Goal: Task Accomplishment & Management: Manage account settings

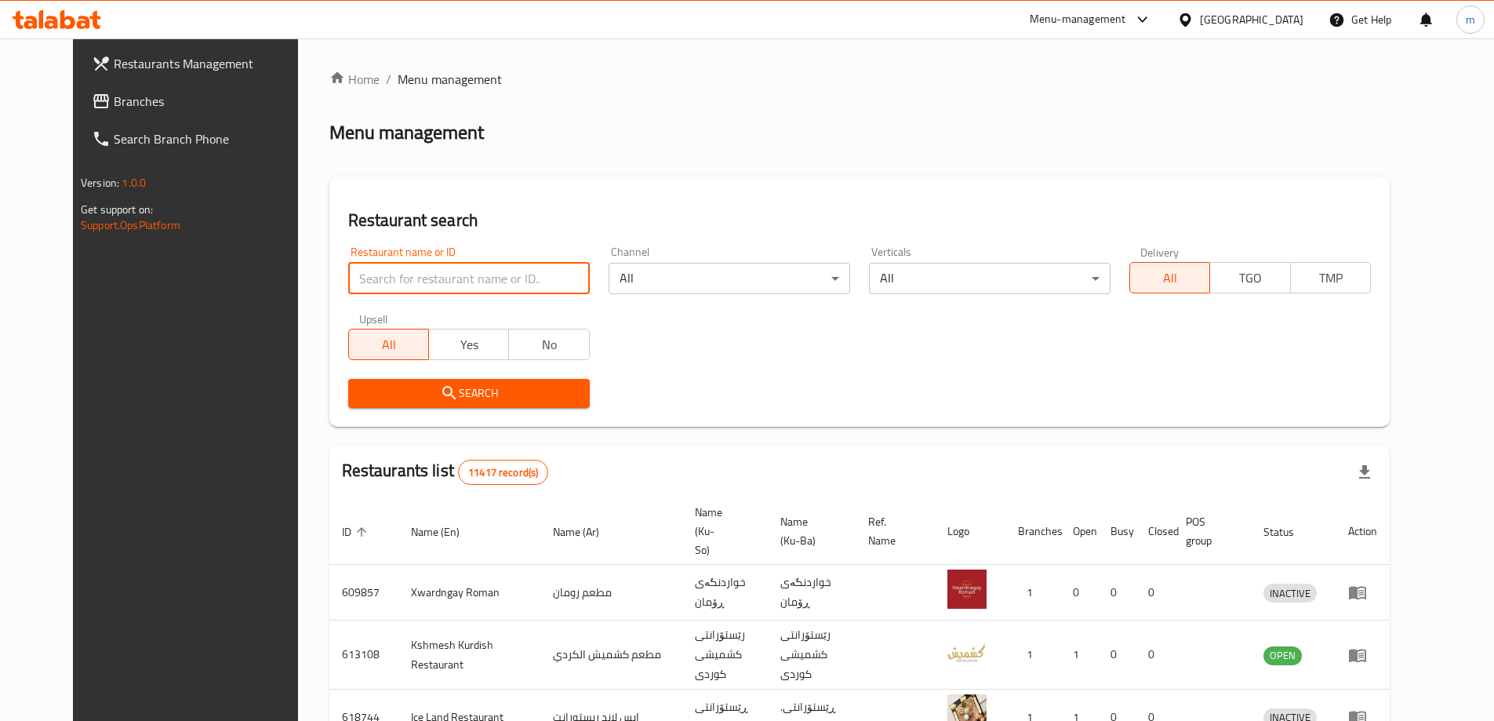
click at [377, 283] on input "search" at bounding box center [468, 278] width 241 height 31
type input "693635"
click button "Search" at bounding box center [468, 393] width 241 height 29
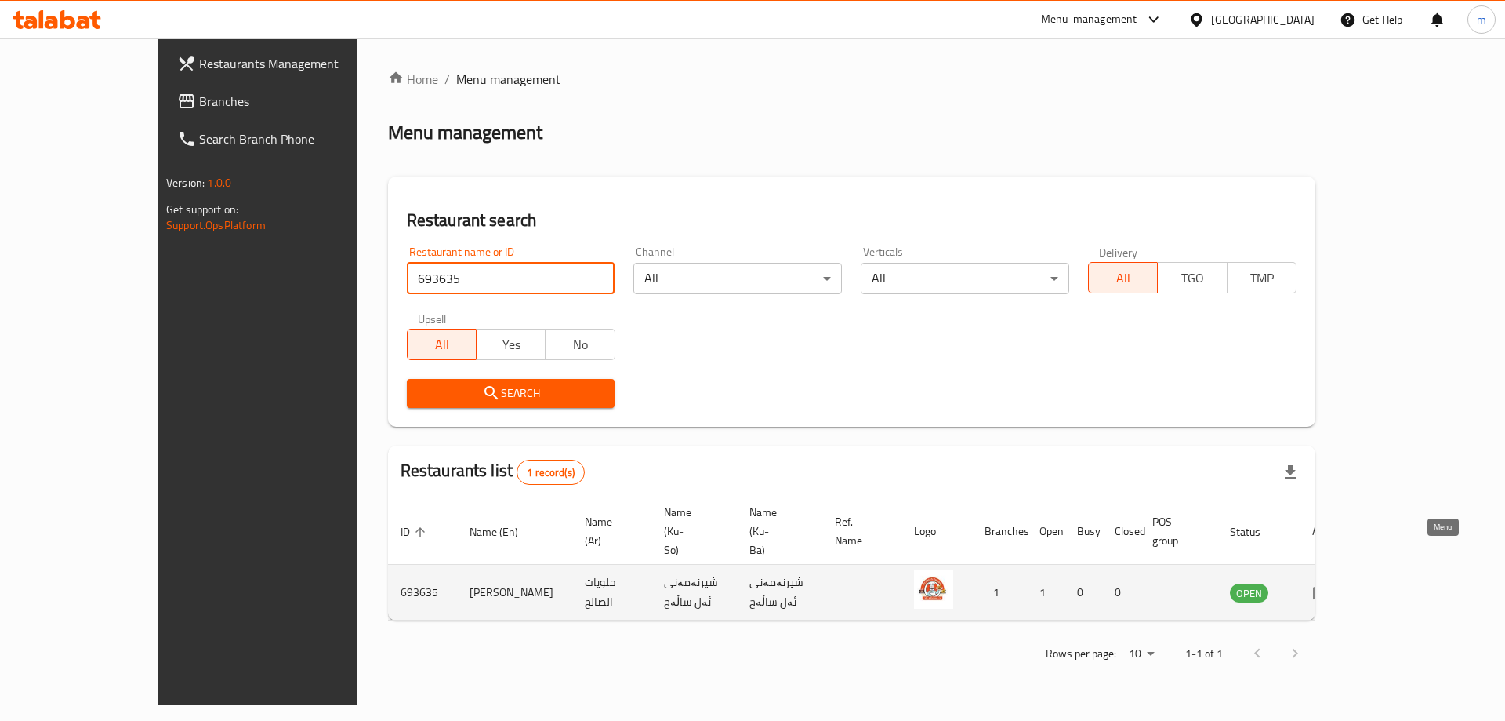
click at [1331, 586] on icon "enhanced table" at bounding box center [1321, 592] width 17 height 13
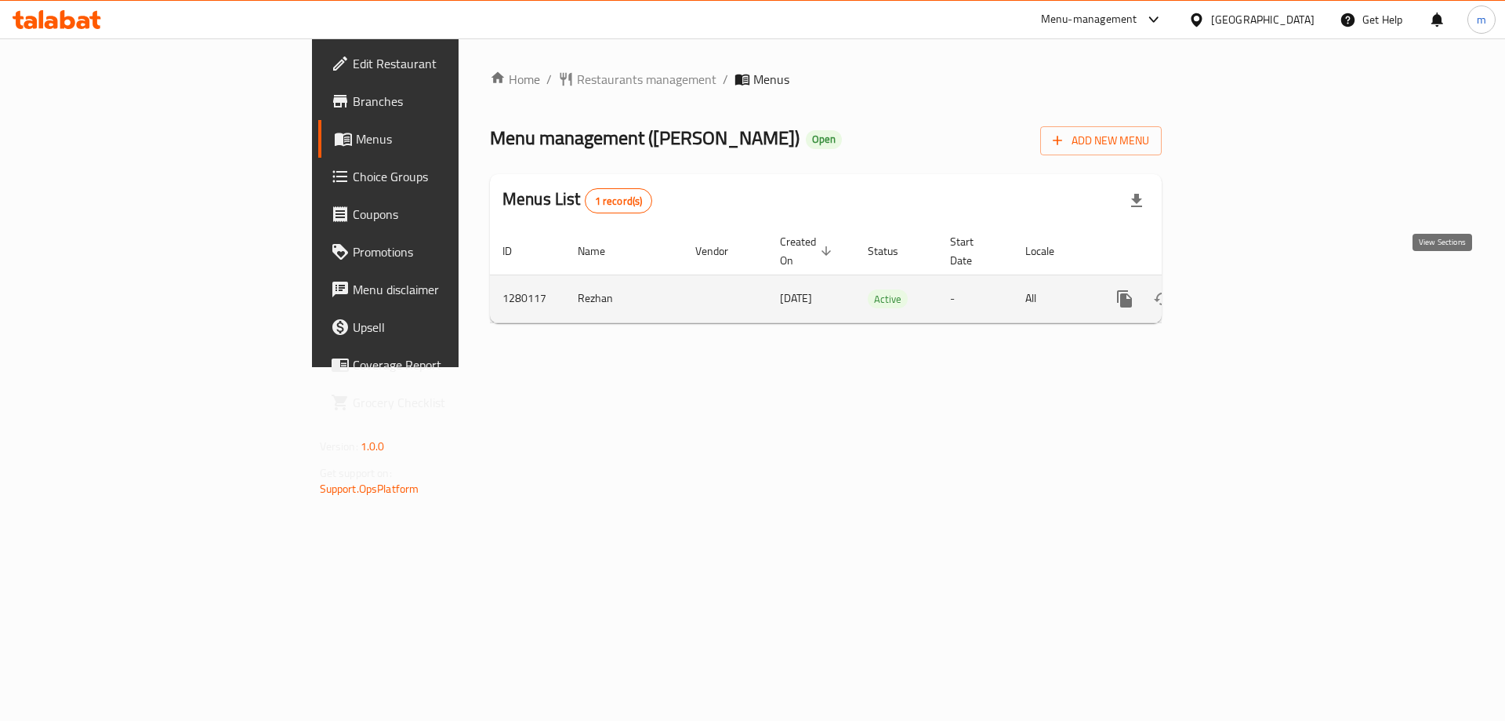
click at [1247, 289] on icon "enhanced table" at bounding box center [1238, 298] width 19 height 19
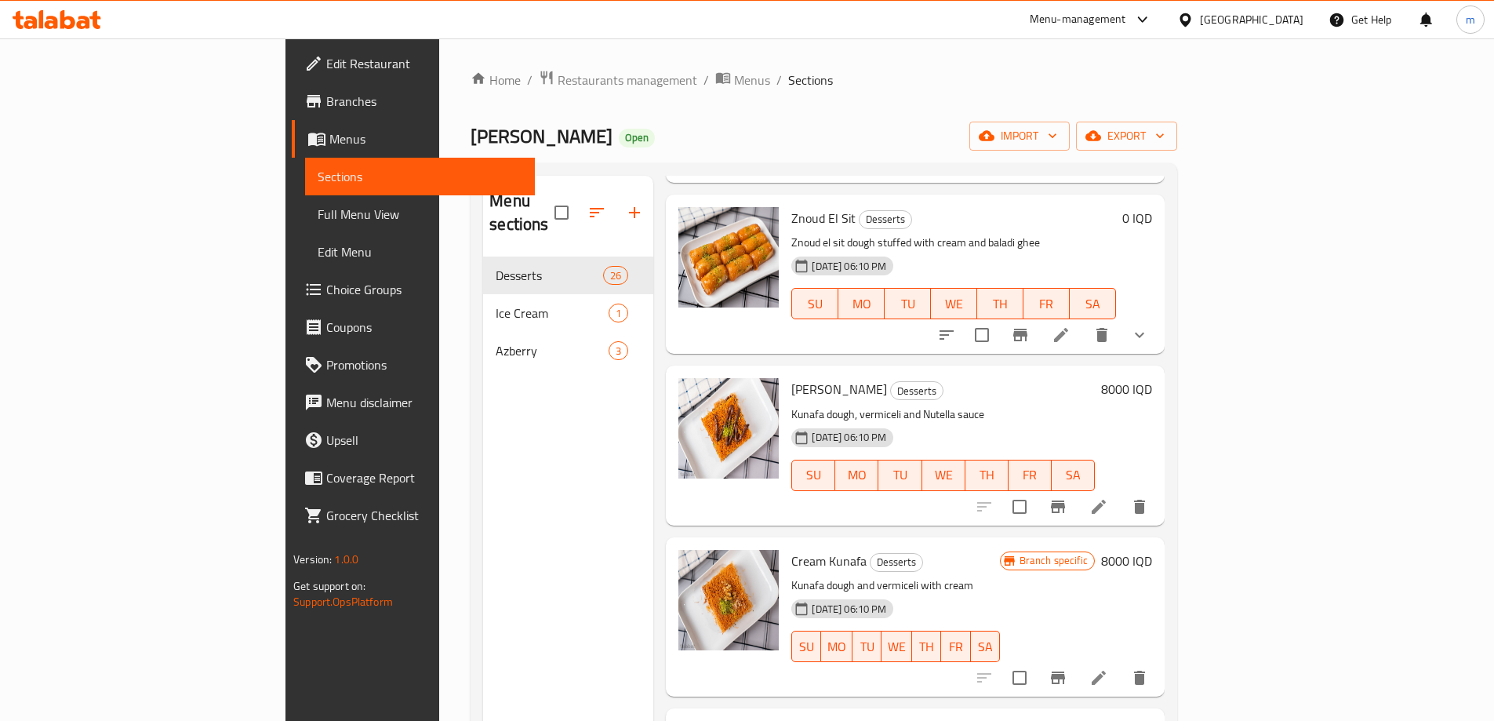
scroll to position [334, 0]
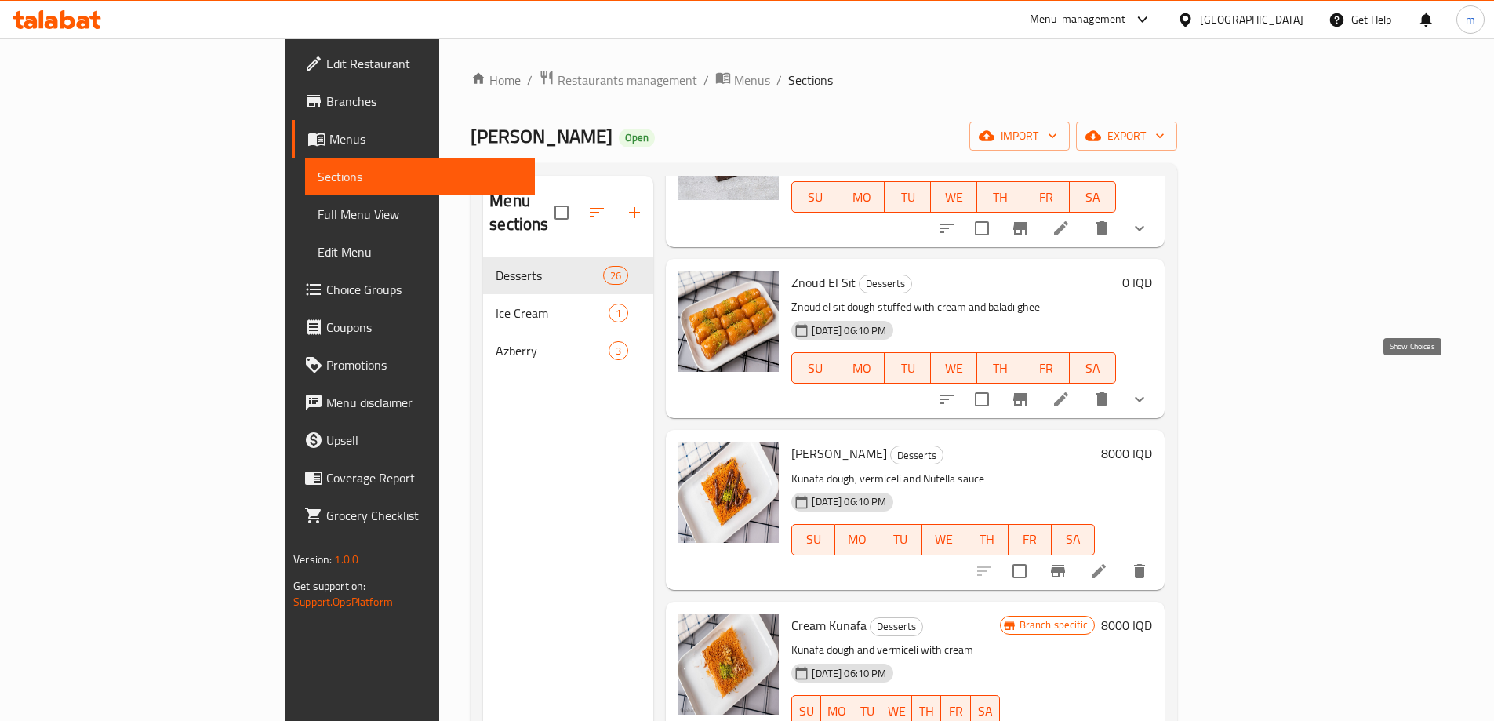
click at [1149, 390] on icon "show more" at bounding box center [1139, 399] width 19 height 19
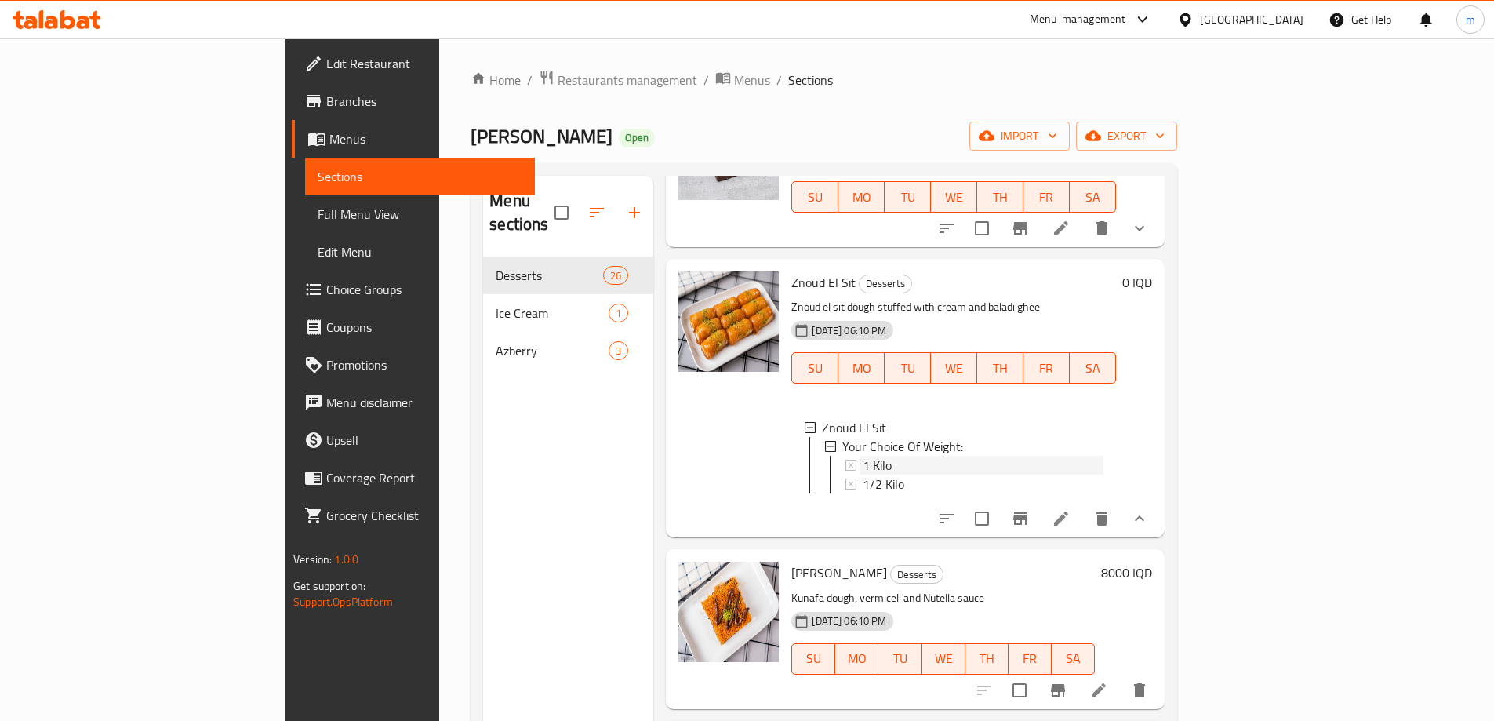
click at [862, 456] on div "1 Kilo" at bounding box center [982, 465] width 241 height 19
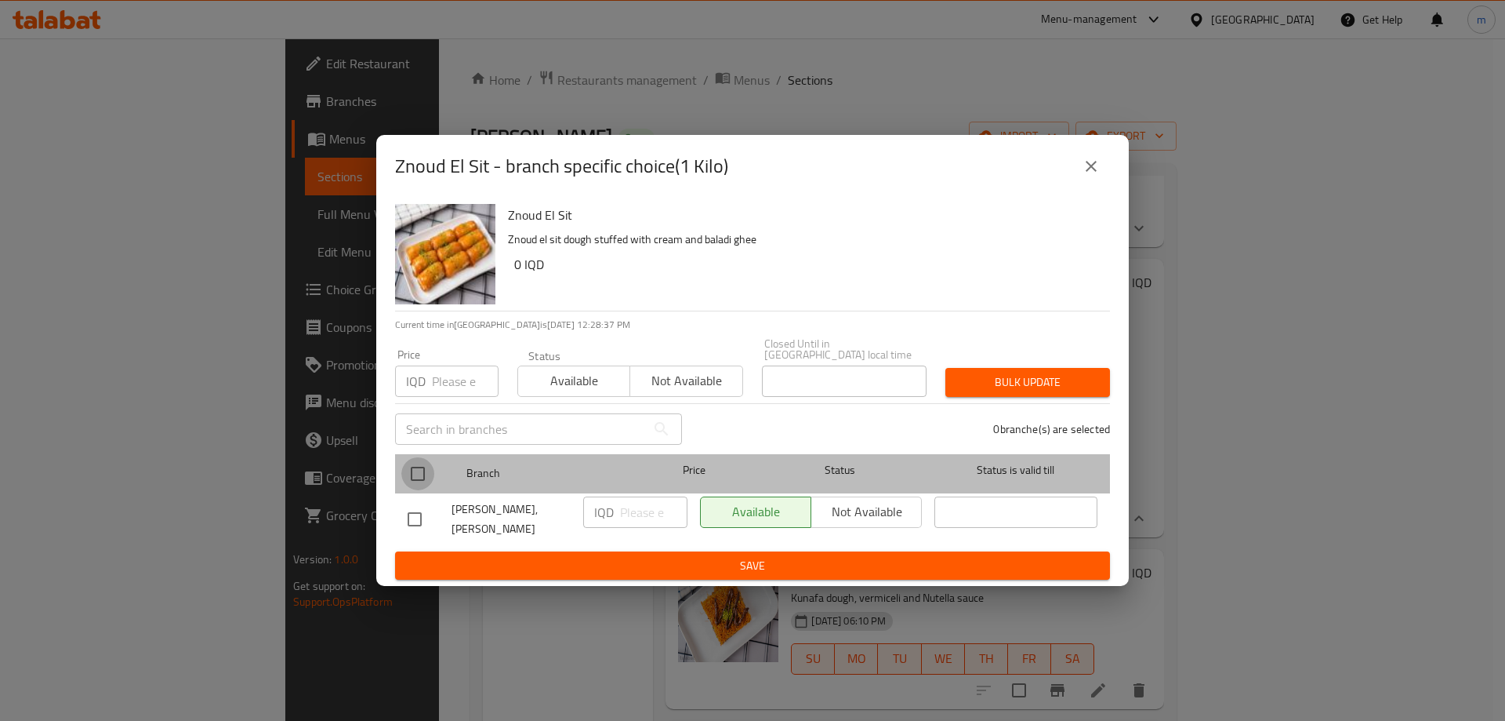
click at [415, 463] on input "checkbox" at bounding box center [417, 473] width 33 height 33
checkbox input "true"
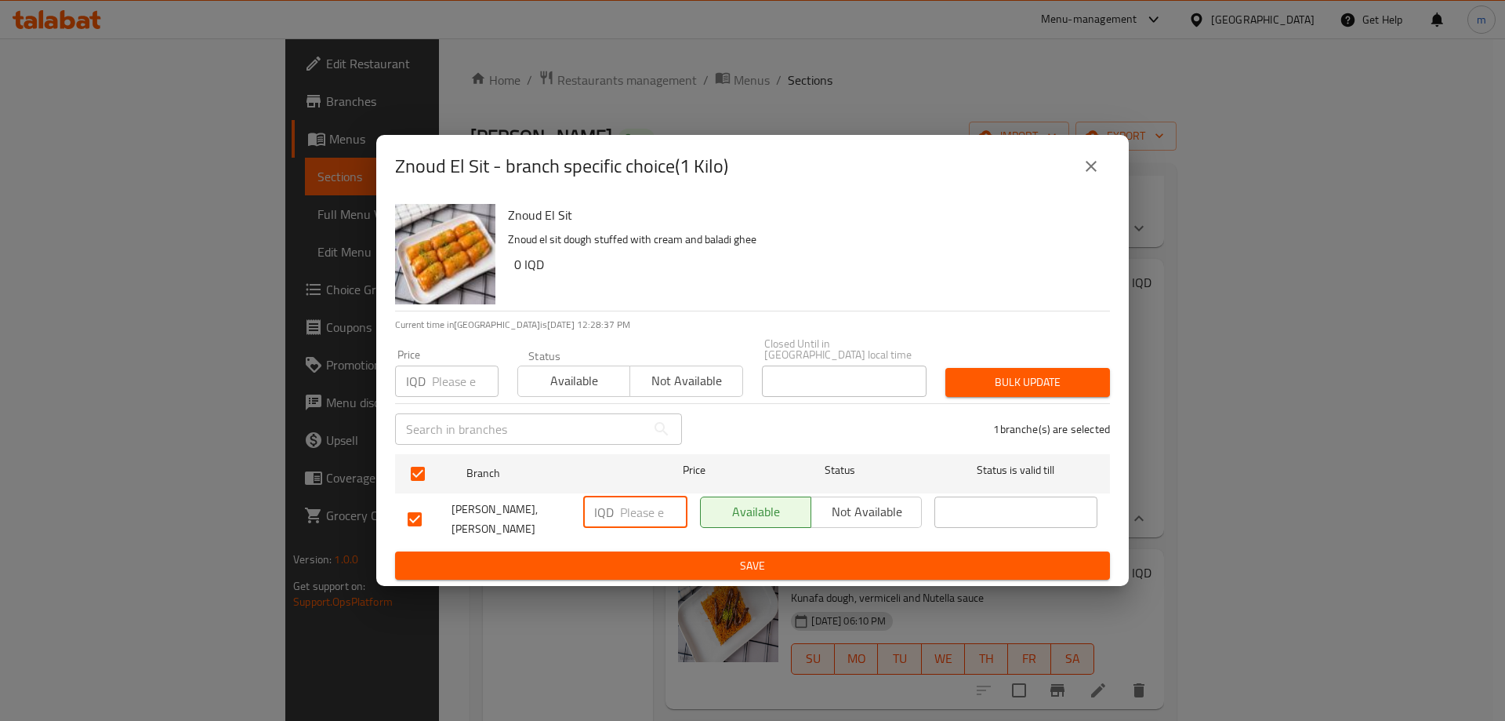
click at [651, 504] on input "number" at bounding box center [653, 511] width 67 height 31
type input "12000"
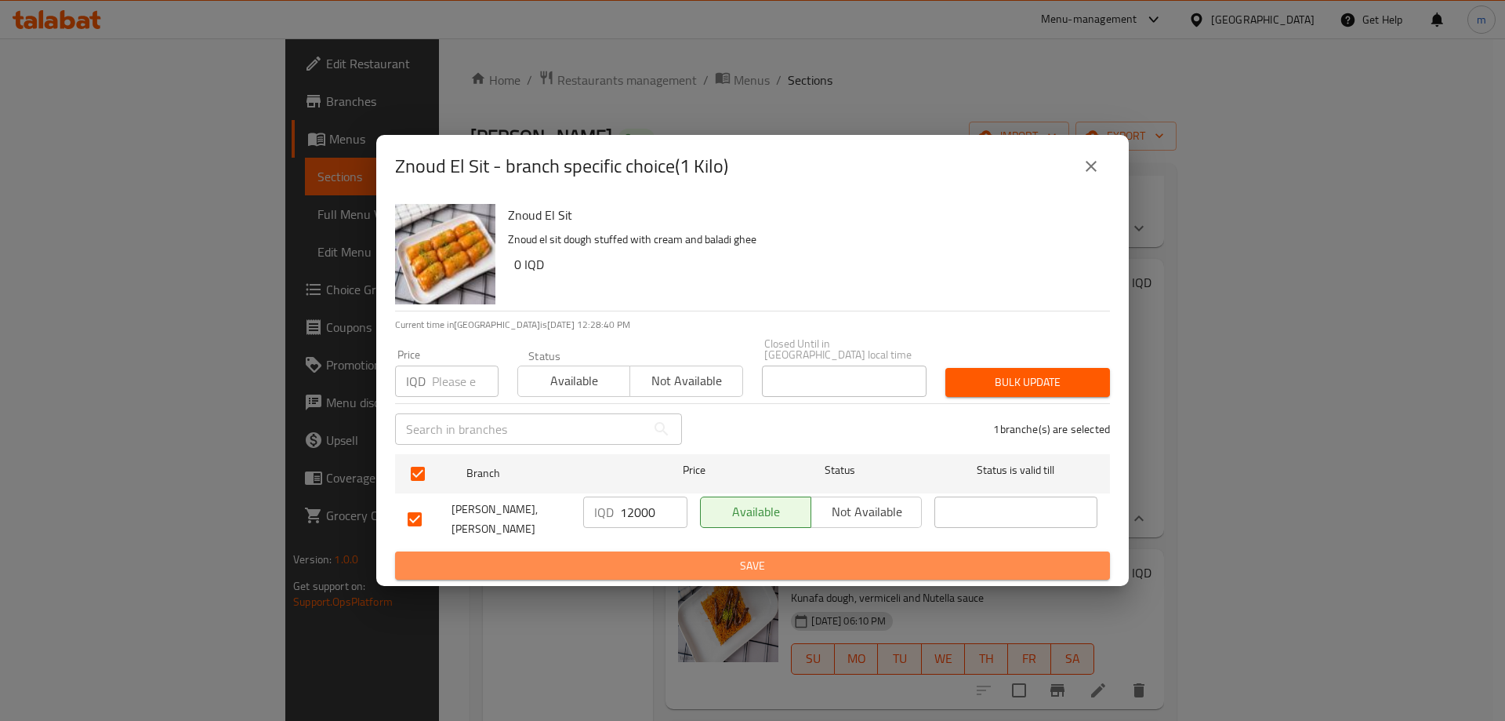
click at [640, 568] on span "Save" at bounding box center [753, 566] width 690 height 20
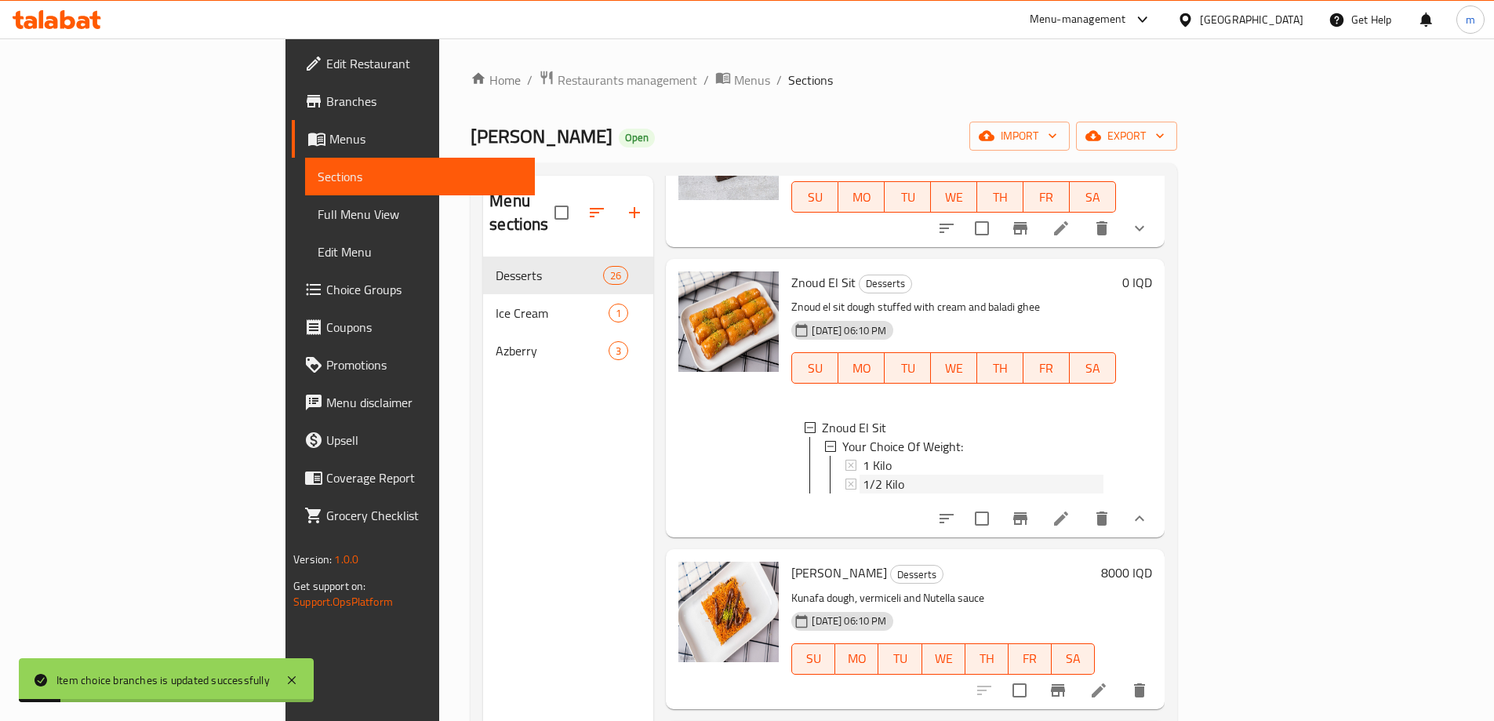
click at [862, 474] on span "1/2 Kilo" at bounding box center [883, 483] width 42 height 19
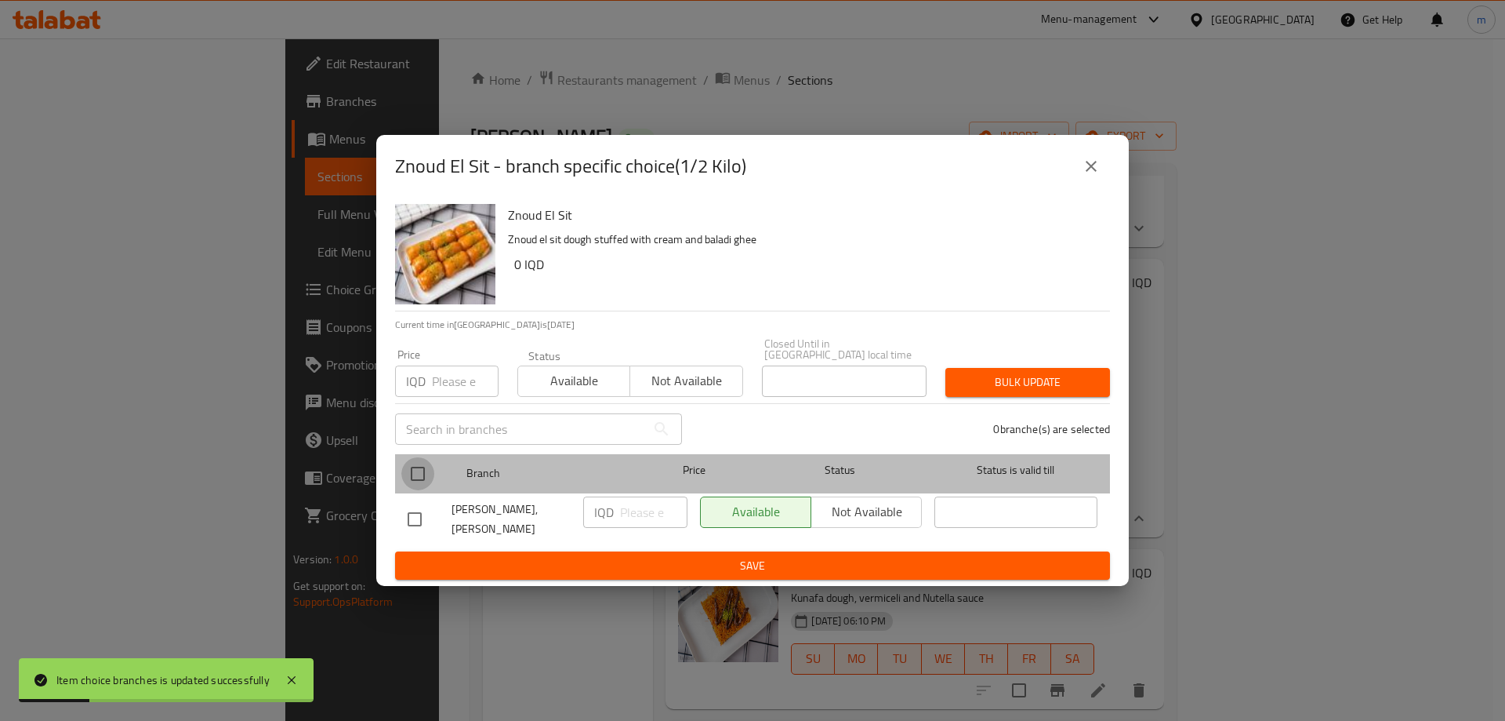
click at [433, 464] on input "checkbox" at bounding box center [417, 473] width 33 height 33
checkbox input "true"
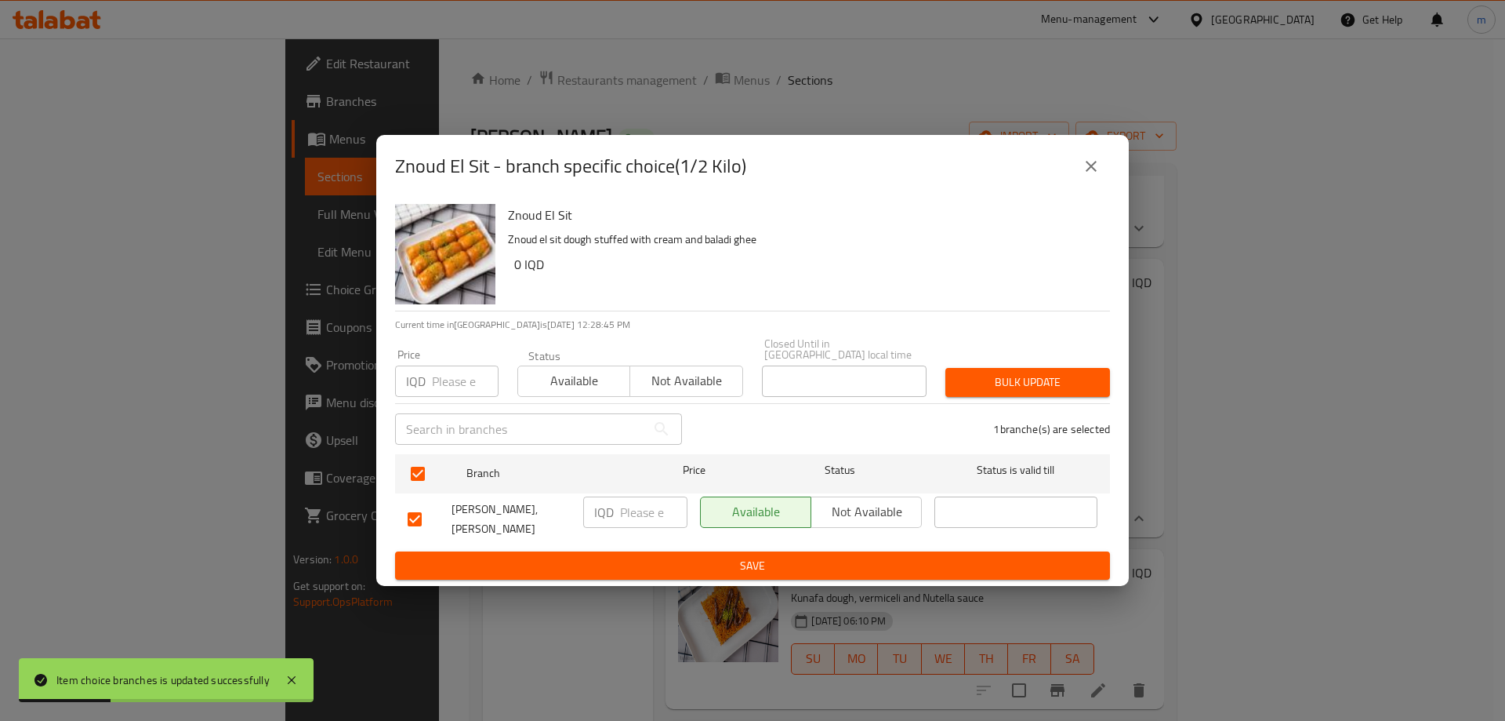
click at [645, 490] on div "IQD ​" at bounding box center [635, 519] width 117 height 58
click at [641, 511] on input "number" at bounding box center [653, 511] width 67 height 31
type input "6000"
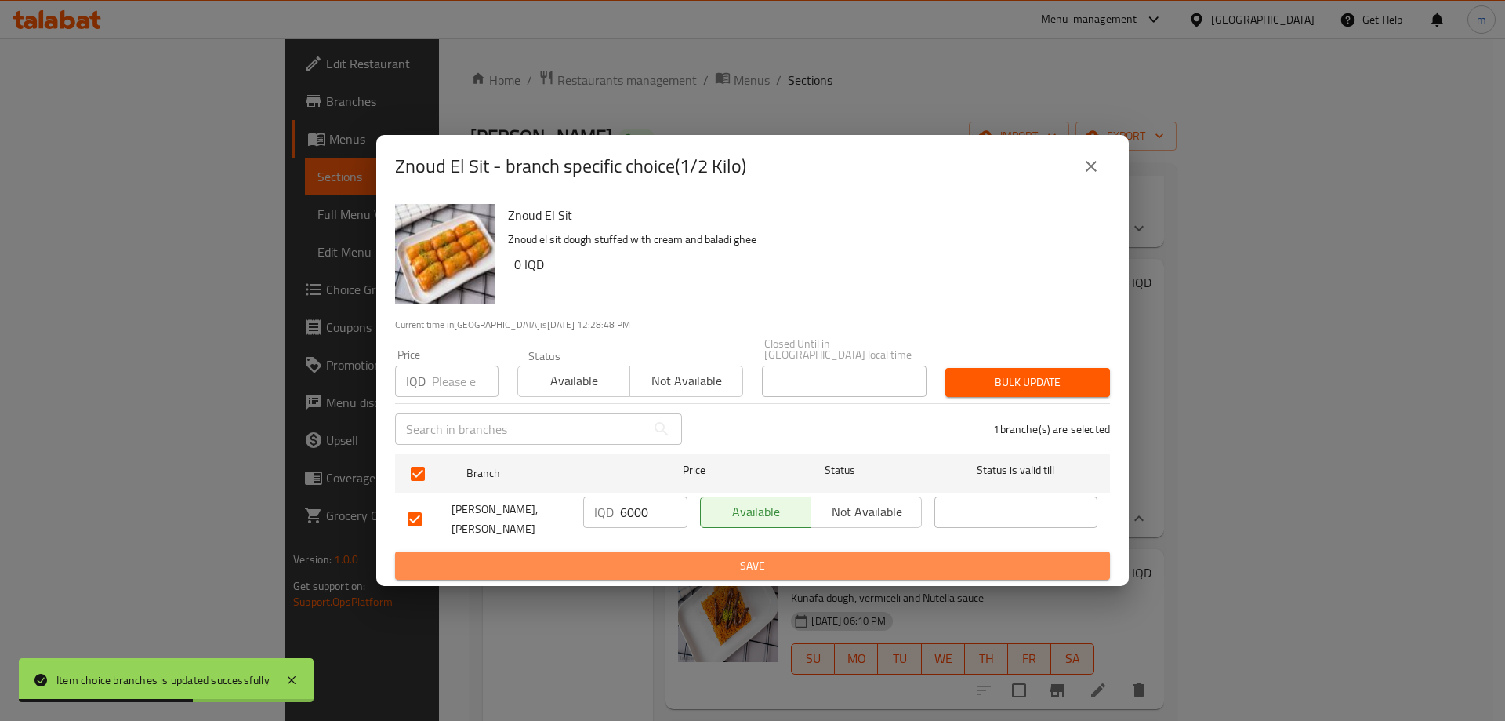
click at [647, 562] on span "Save" at bounding box center [753, 566] width 690 height 20
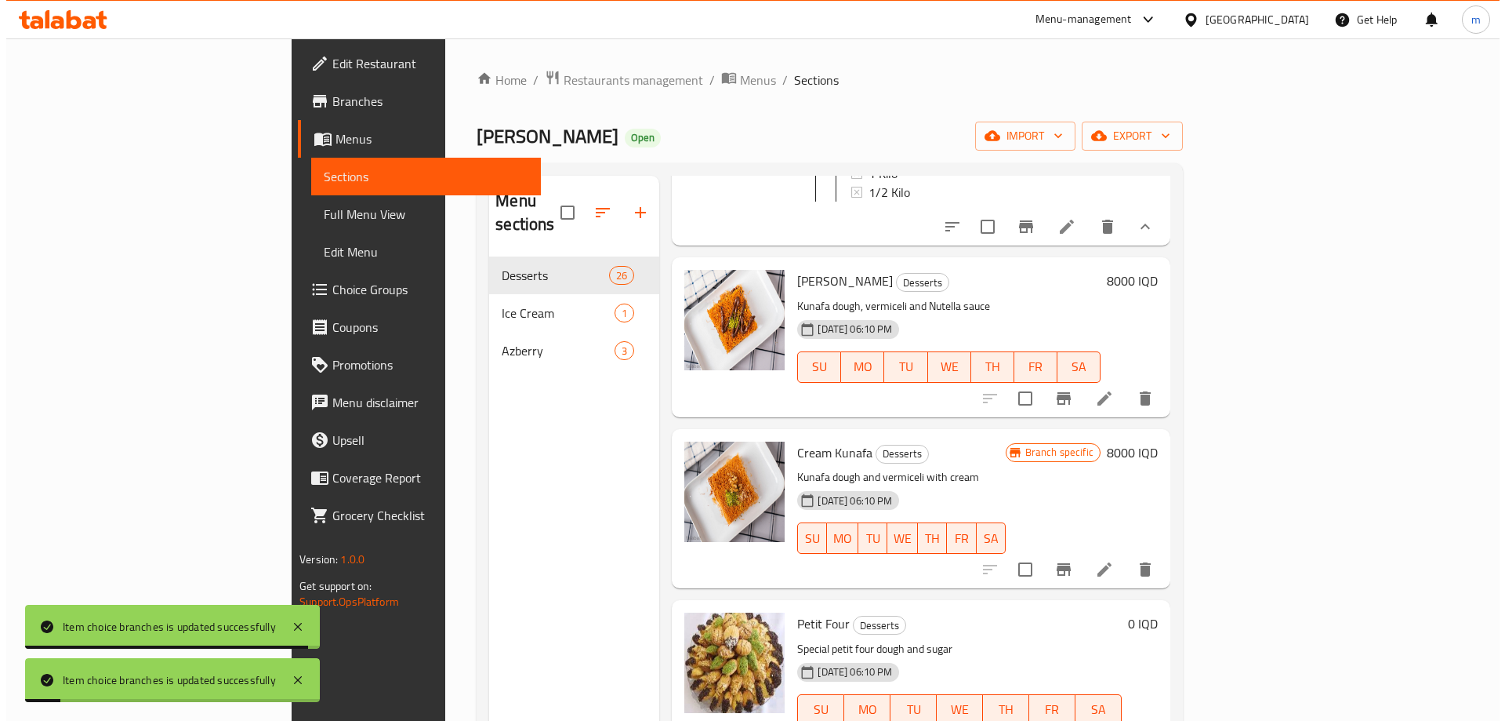
scroll to position [640, 0]
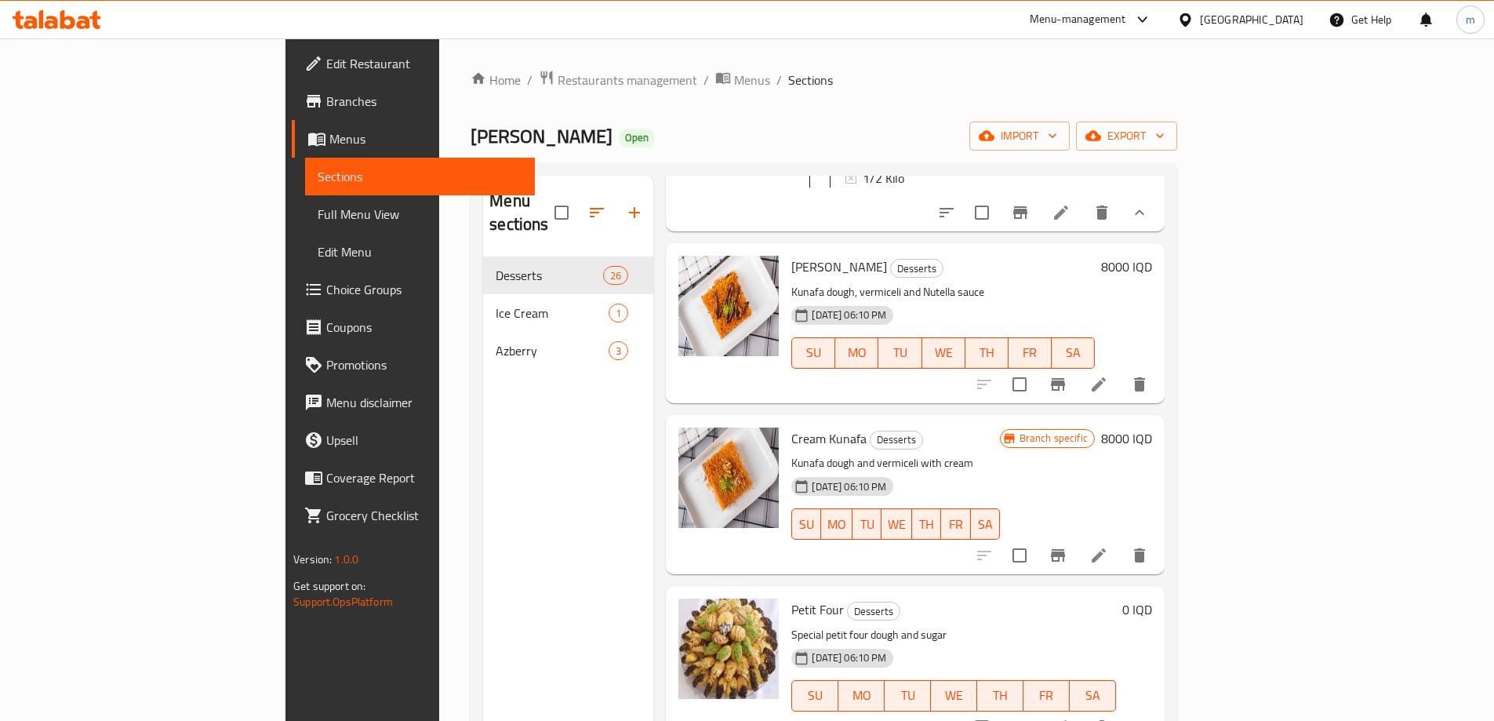
click at [326, 285] on span "Choice Groups" at bounding box center [424, 289] width 196 height 19
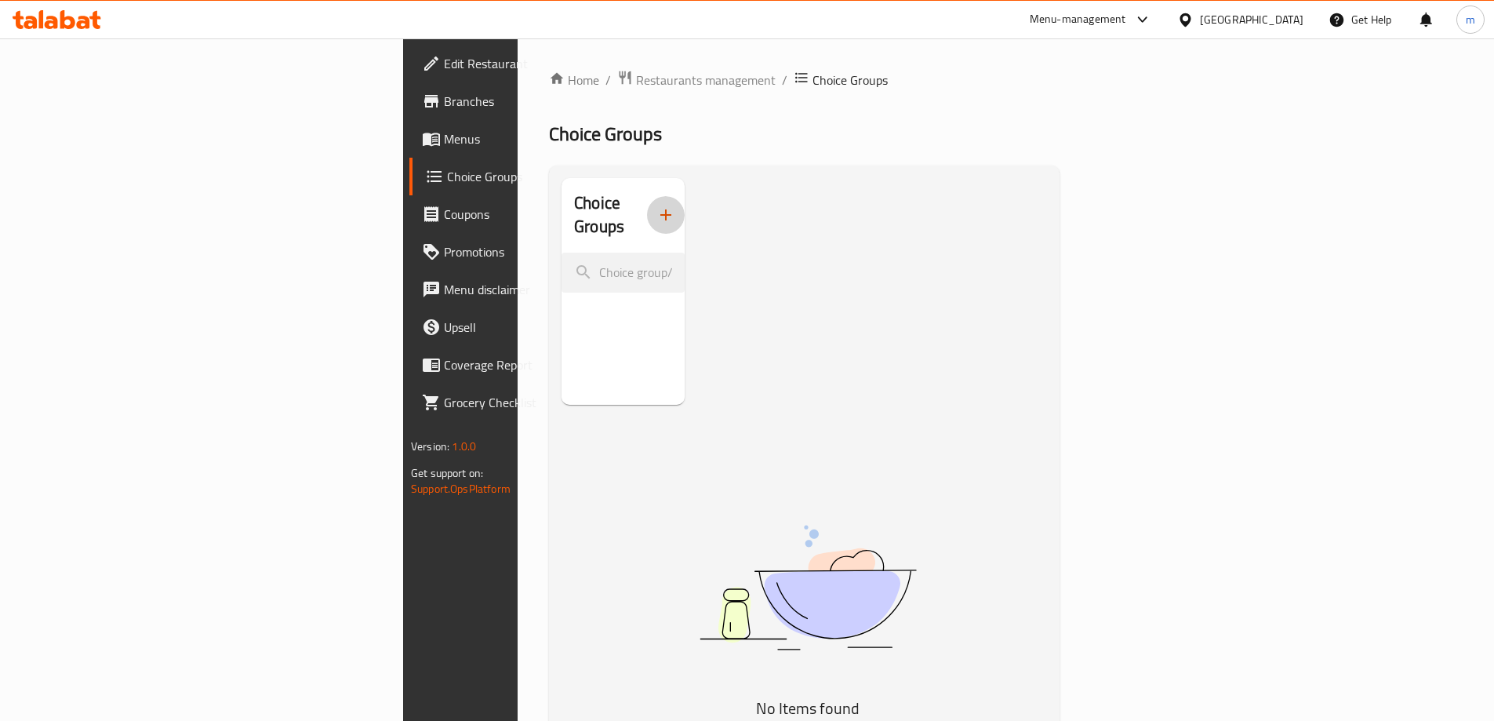
click at [647, 221] on button "button" at bounding box center [666, 215] width 38 height 38
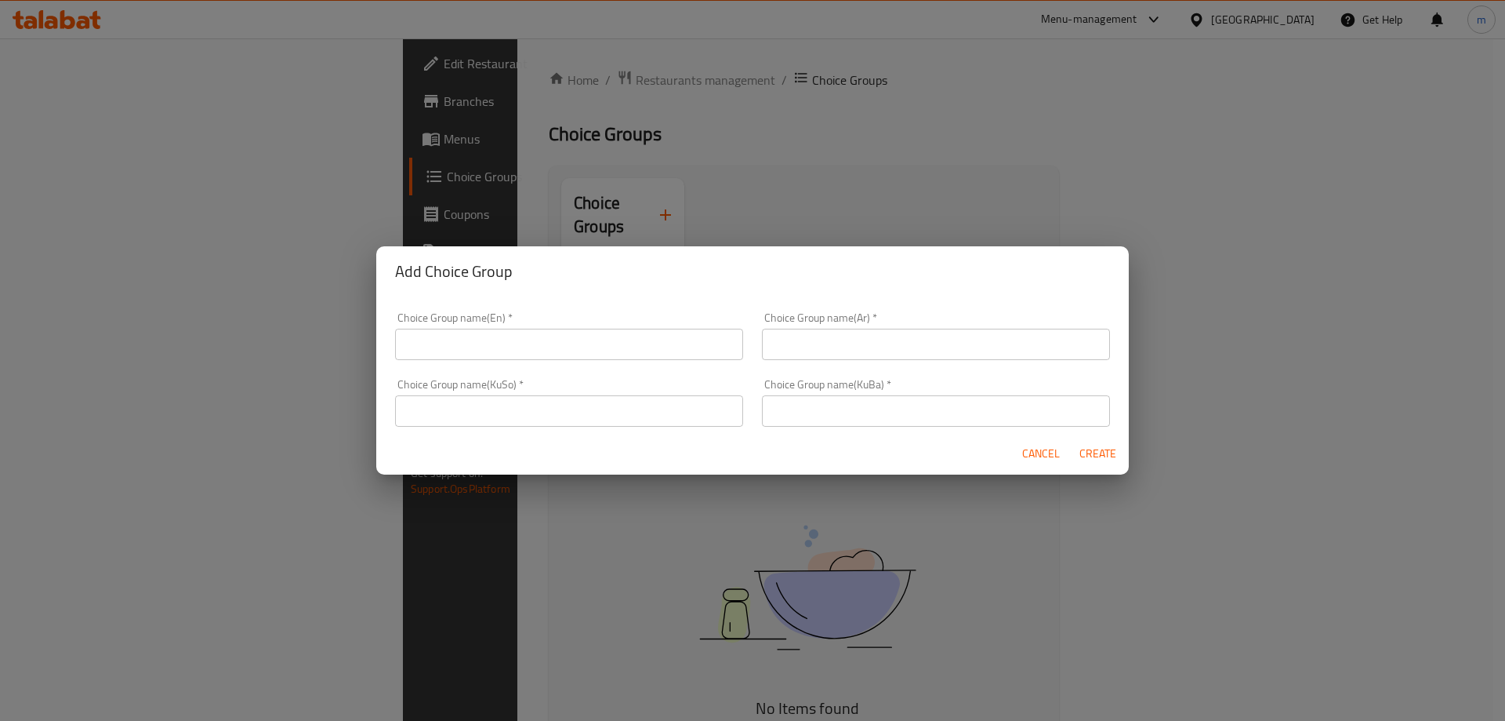
drag, startPoint x: 505, startPoint y: 320, endPoint x: 507, endPoint y: 330, distance: 10.3
click at [505, 321] on div "Choice Group name(En)   * Choice Group name(En) *" at bounding box center [569, 336] width 348 height 48
click at [507, 330] on input "text" at bounding box center [569, 344] width 348 height 31
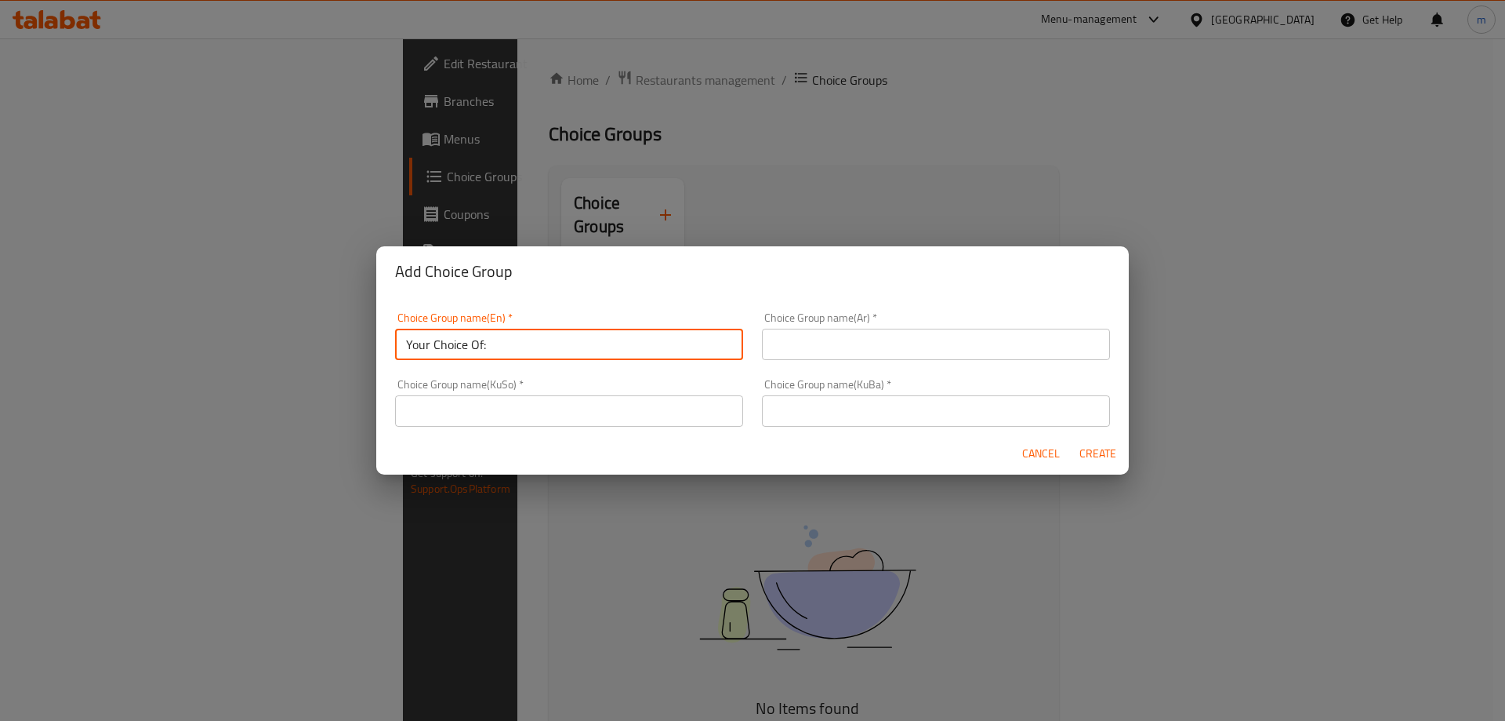
type input "Your Choice Of:"
click at [799, 329] on input "text" at bounding box center [936, 344] width 348 height 31
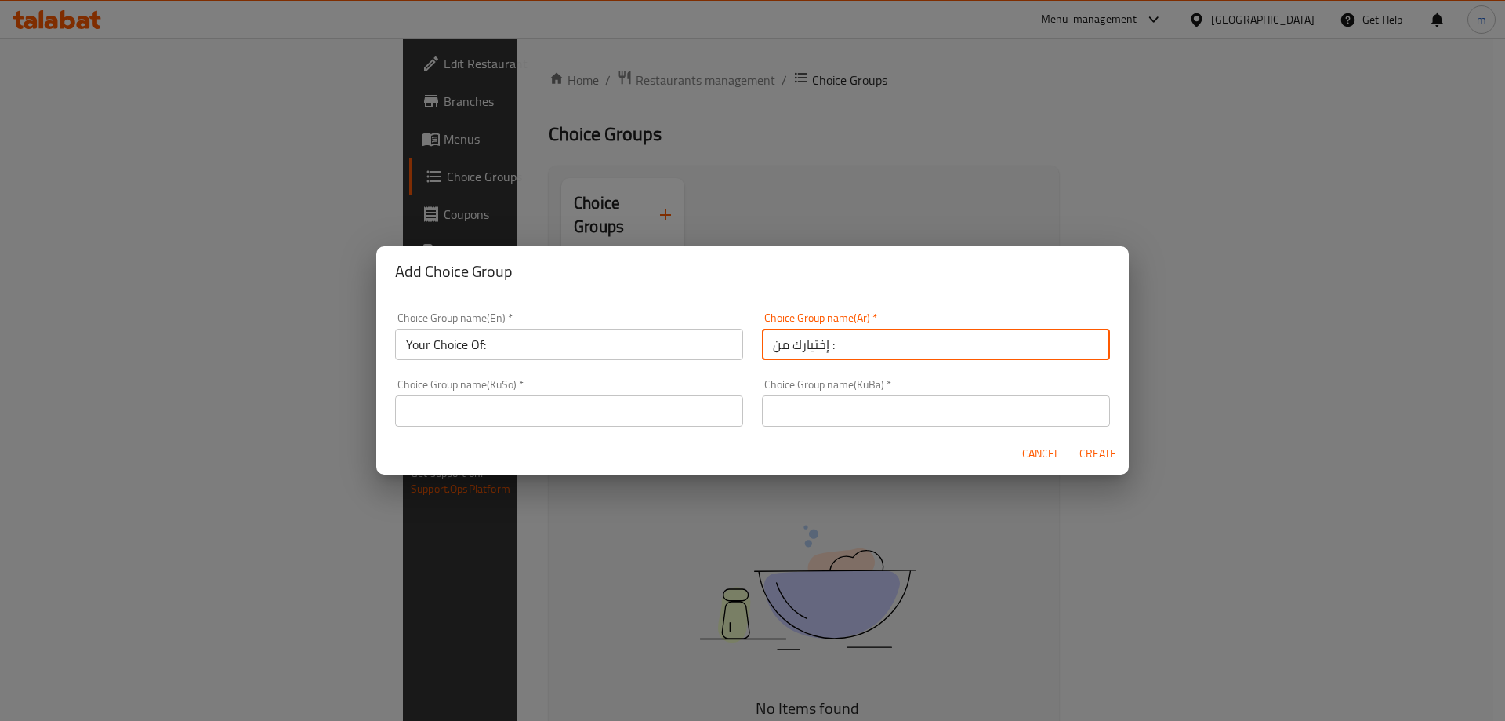
type input "إختيارك من :"
click at [609, 419] on input "text" at bounding box center [569, 410] width 348 height 31
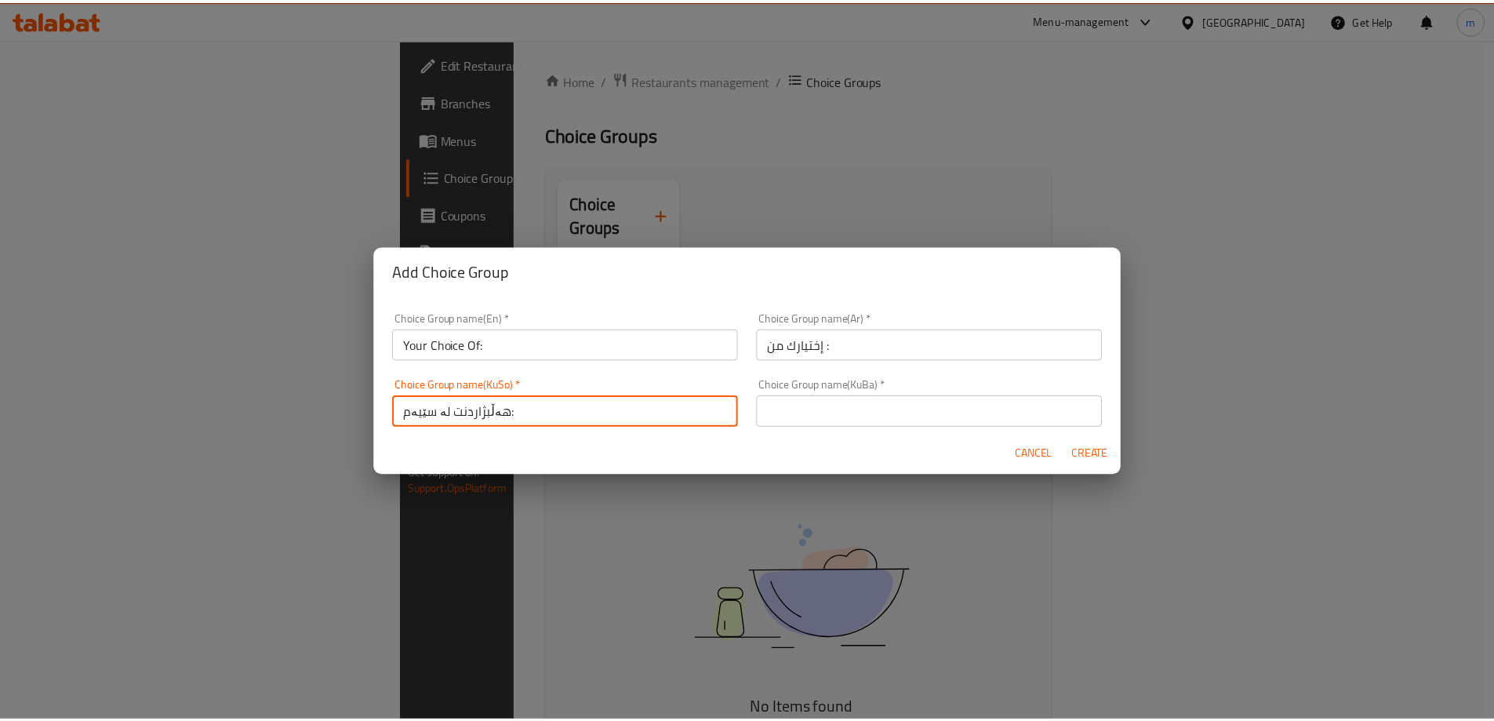
scroll to position [3, 0]
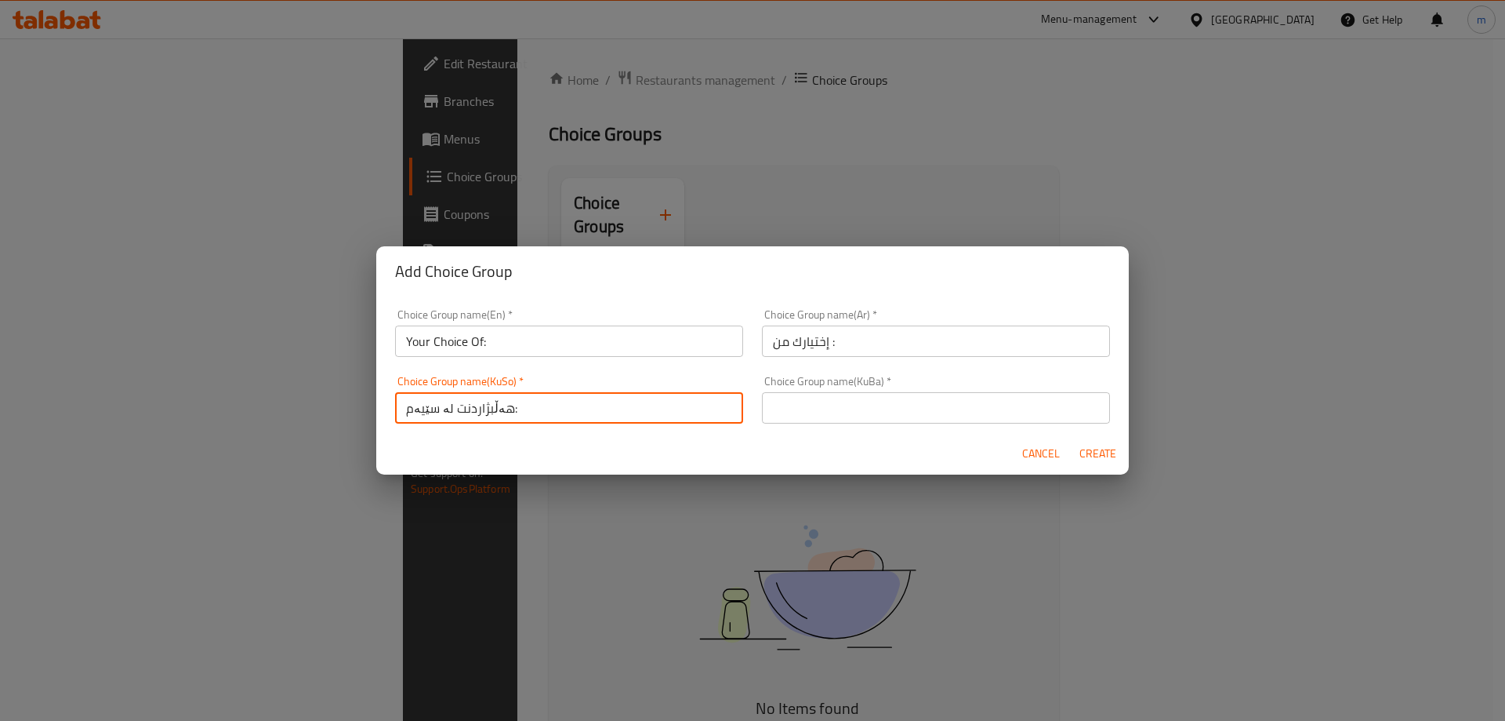
drag, startPoint x: 434, startPoint y: 419, endPoint x: 409, endPoint y: 423, distance: 24.5
click at [409, 423] on input "هەڵبژاردنت لە سێیەم:" at bounding box center [569, 407] width 348 height 31
click at [516, 413] on input "هەڵبژاردنت لە :" at bounding box center [569, 407] width 348 height 31
type input "هەڵبژاردنت لە :"
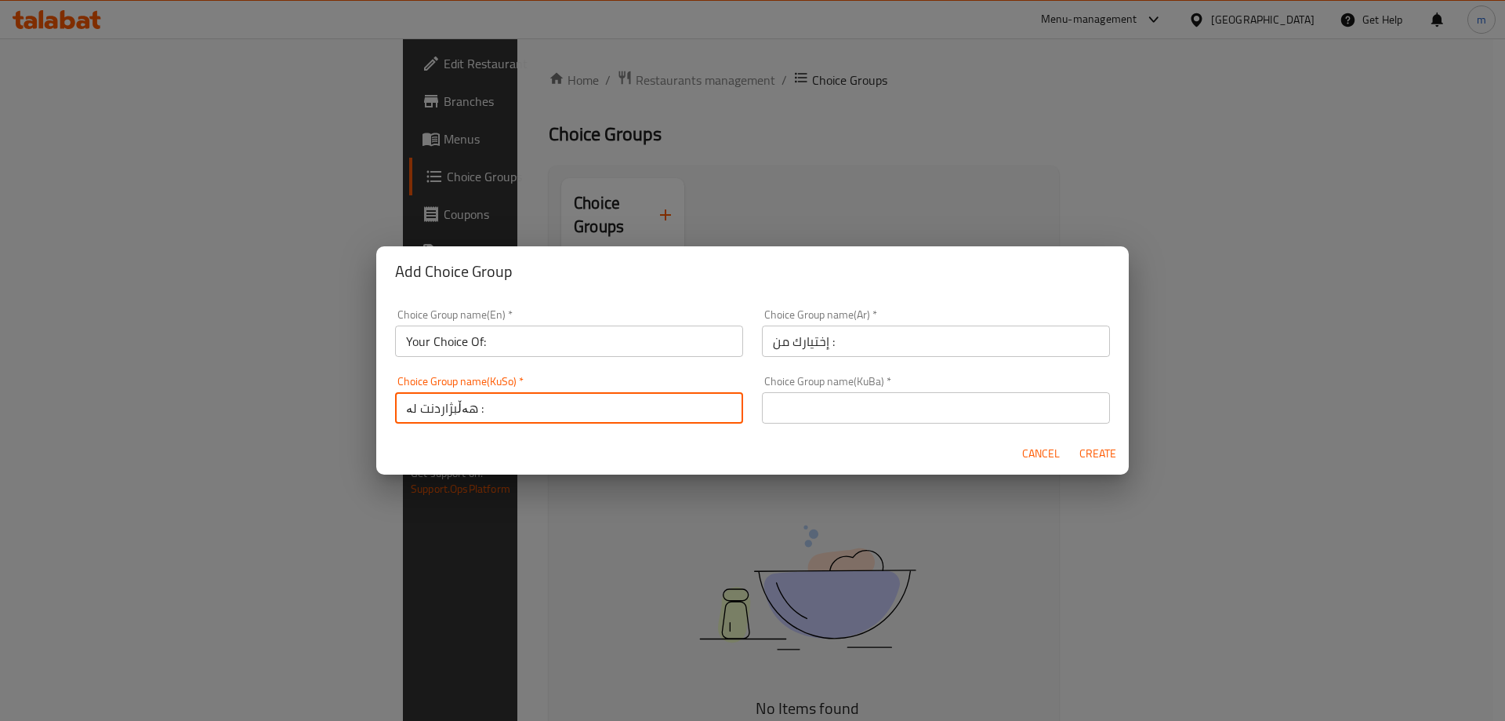
click at [832, 389] on div "Choice Group name(KuBa)   * Choice Group name(KuBa) *" at bounding box center [936, 400] width 348 height 48
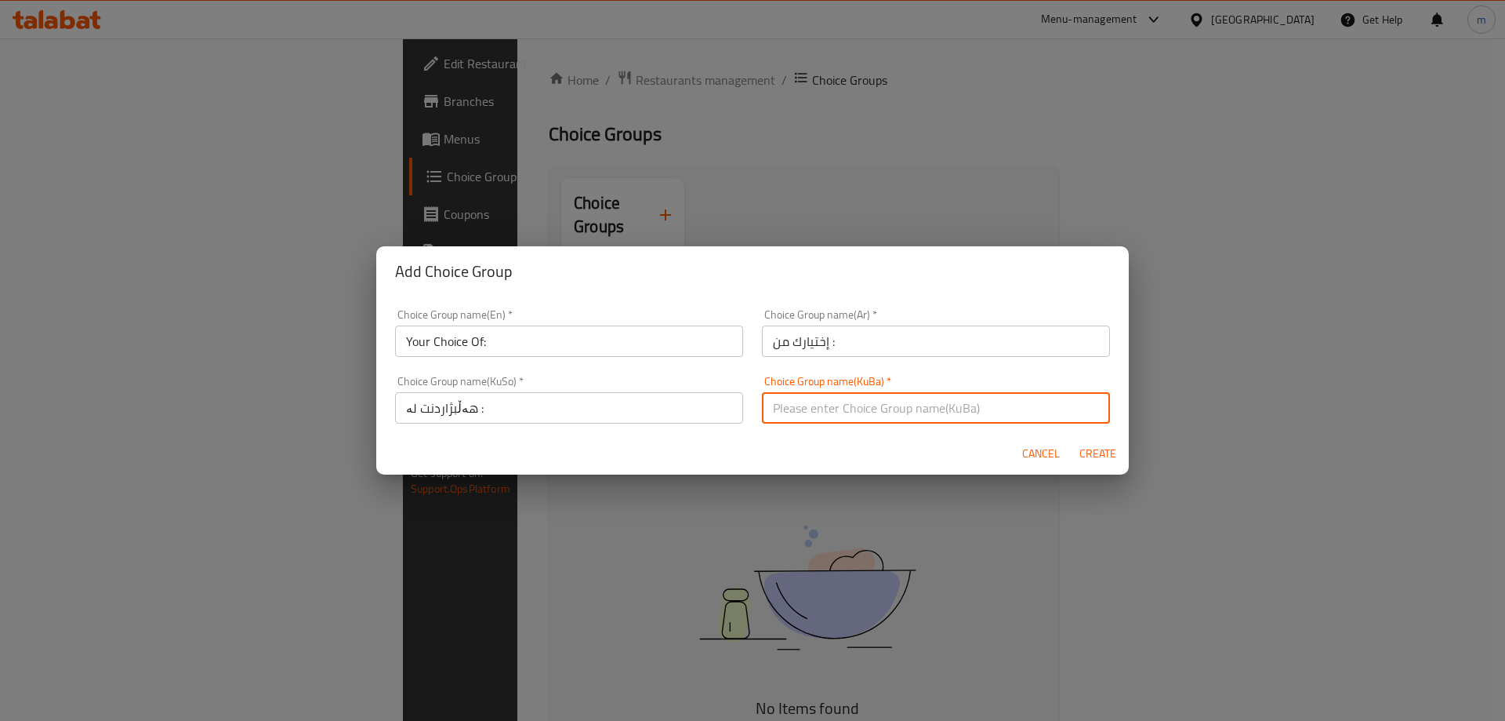
click at [840, 403] on input "text" at bounding box center [936, 407] width 348 height 31
type input "هەڵبژاردنت لە:"
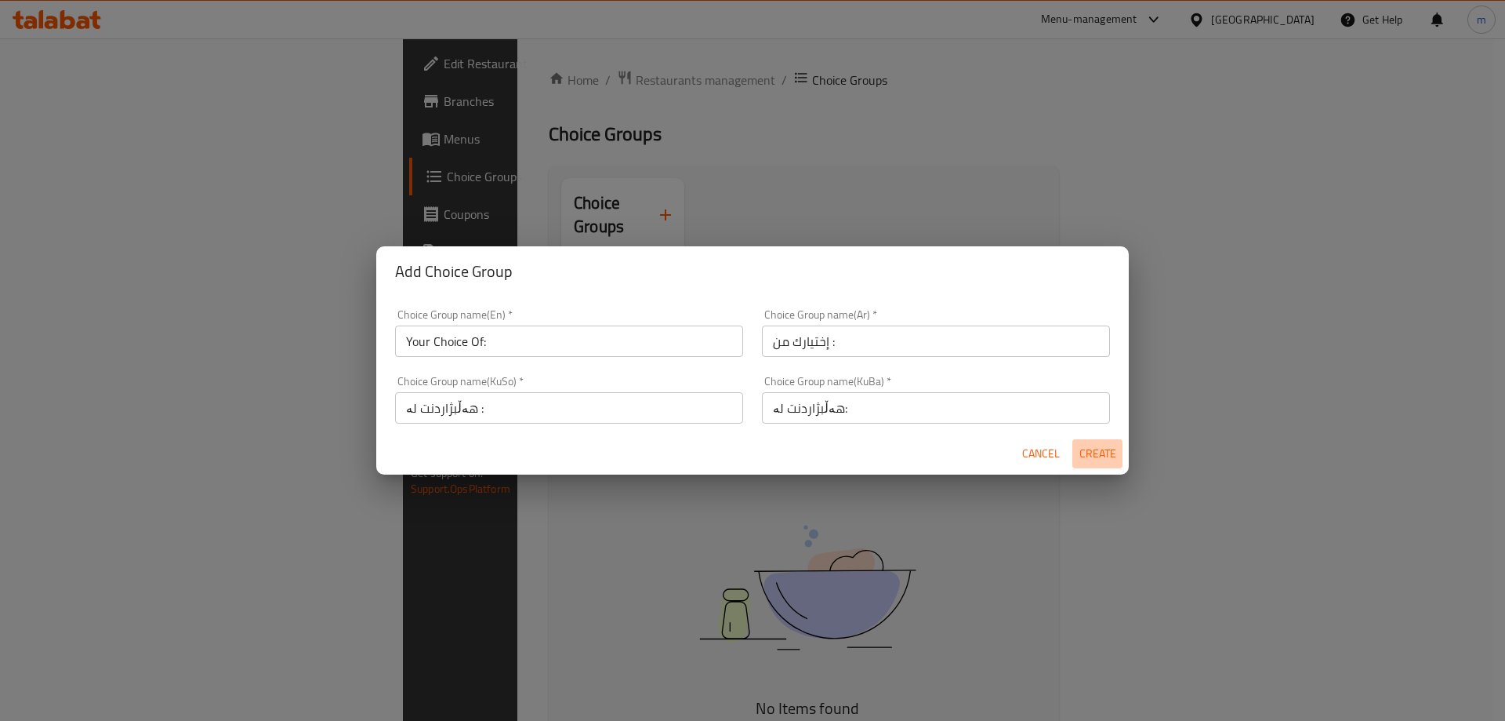
click at [1088, 446] on span "Create" at bounding box center [1098, 454] width 38 height 20
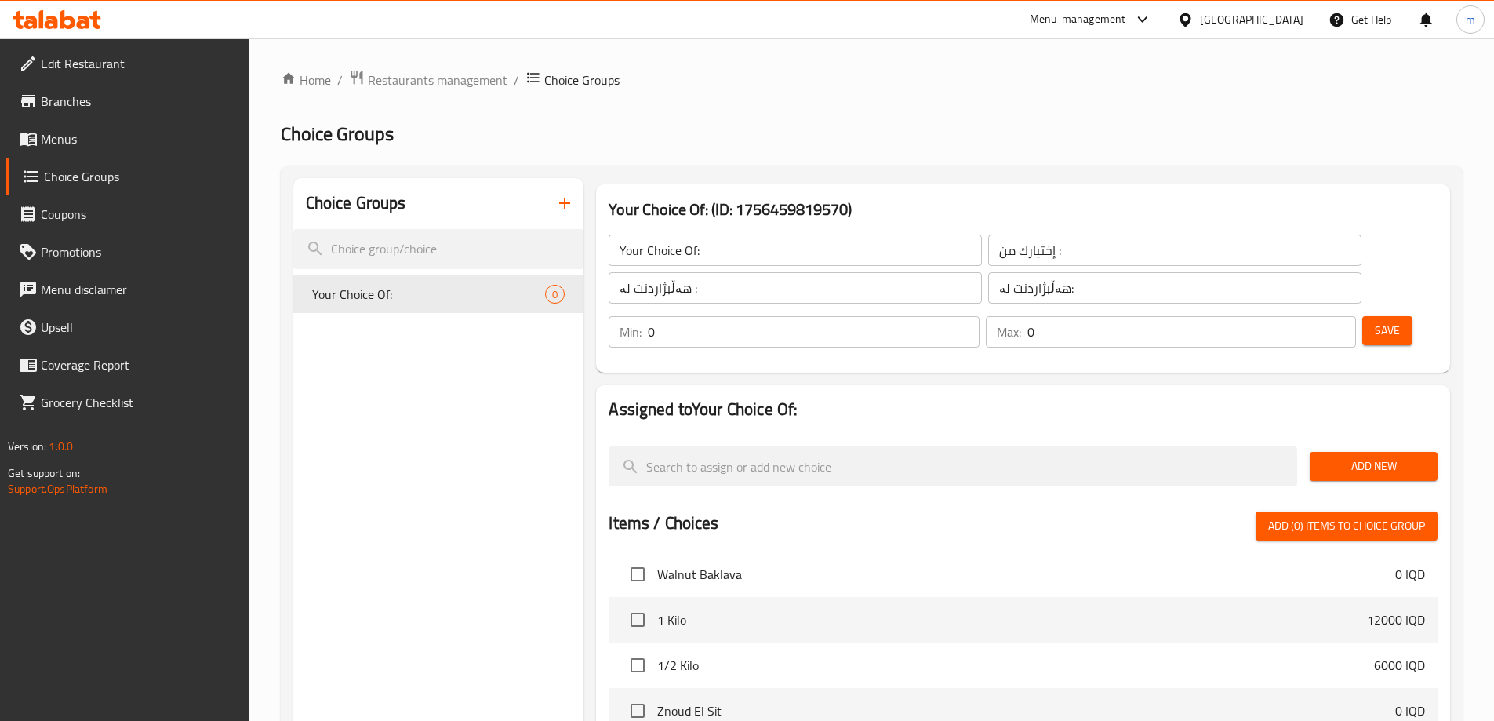
scroll to position [151, 0]
click at [643, 597] on input "checkbox" at bounding box center [637, 613] width 33 height 33
checkbox input "true"
click at [639, 642] on input "checkbox" at bounding box center [637, 658] width 33 height 33
checkbox input "true"
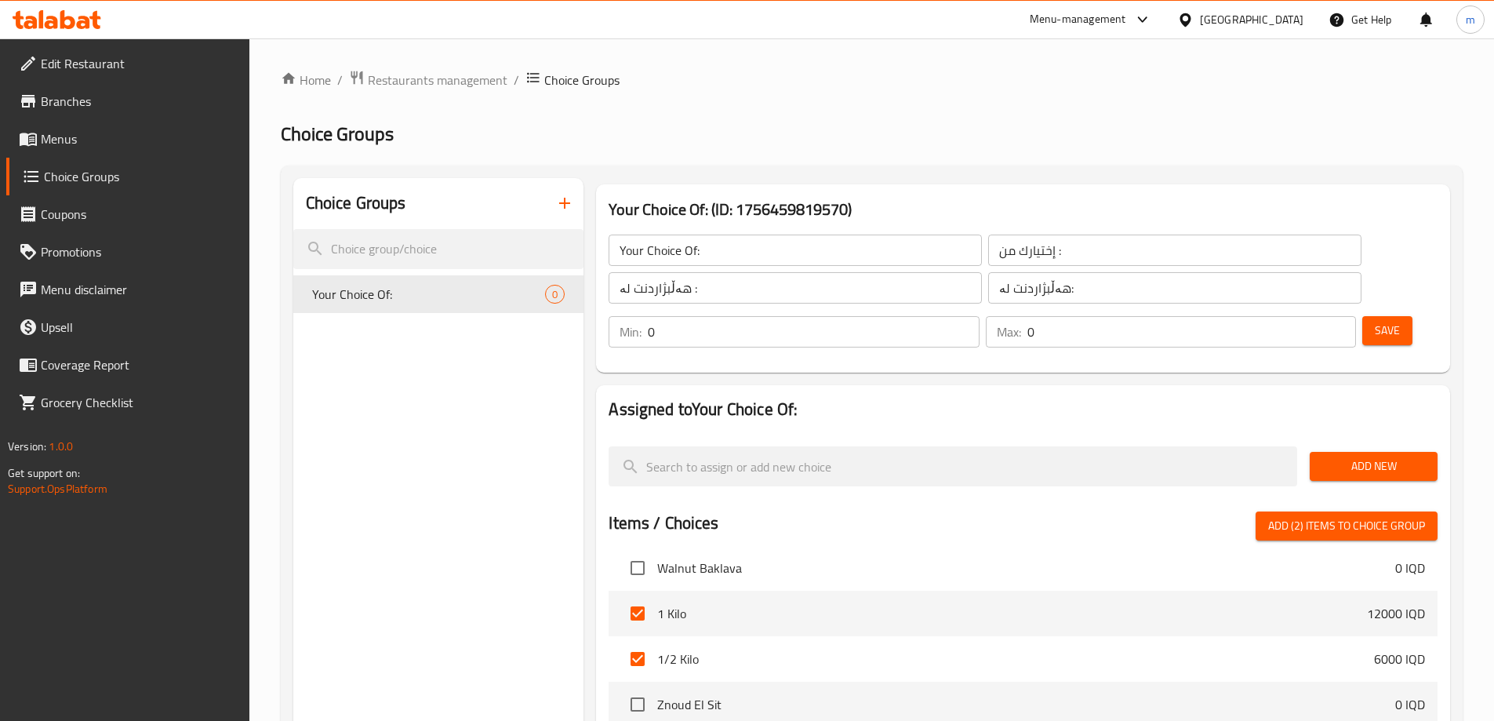
click at [1341, 516] on span "Add (2) items to choice group" at bounding box center [1346, 526] width 157 height 20
checkbox input "false"
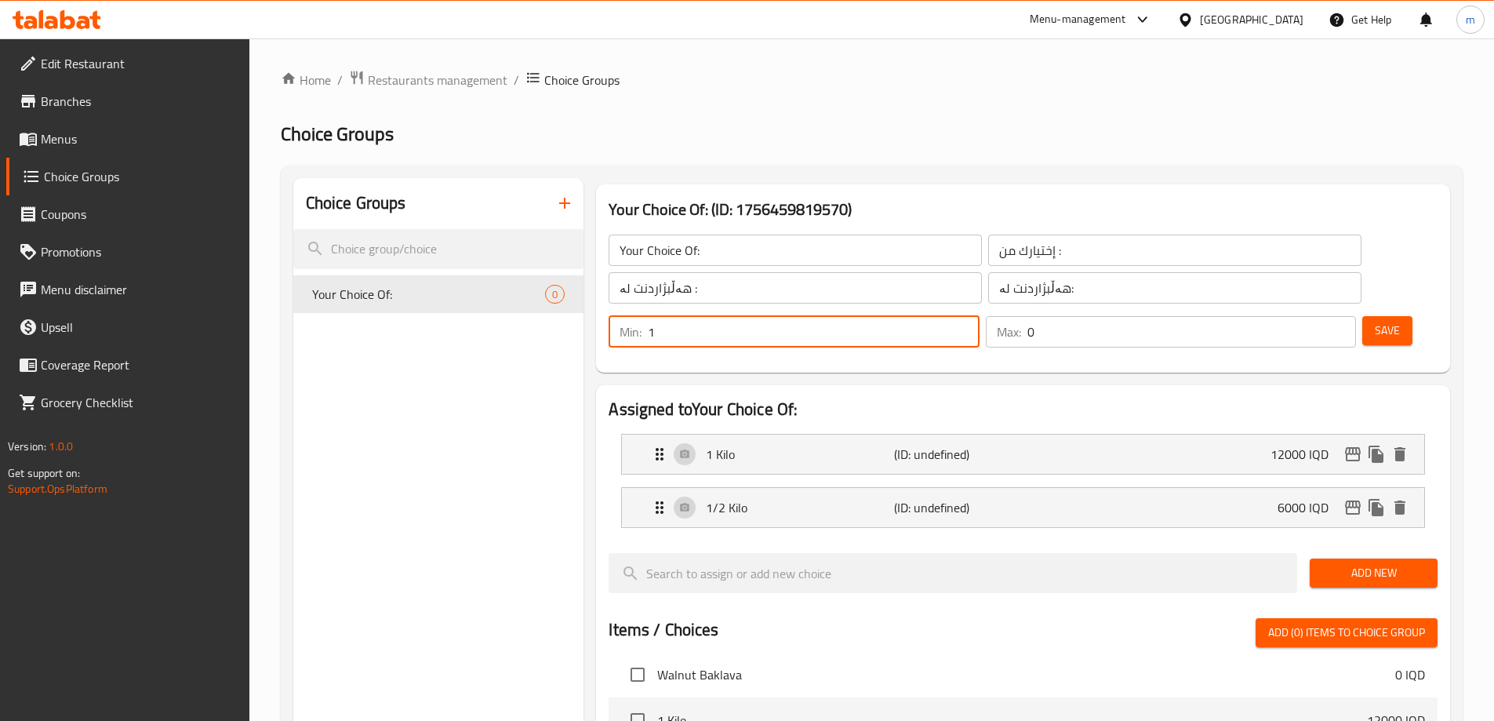
type input "1"
click at [979, 316] on input "1" at bounding box center [813, 331] width 331 height 31
type input "1"
click at [1313, 316] on input "1" at bounding box center [1191, 331] width 329 height 31
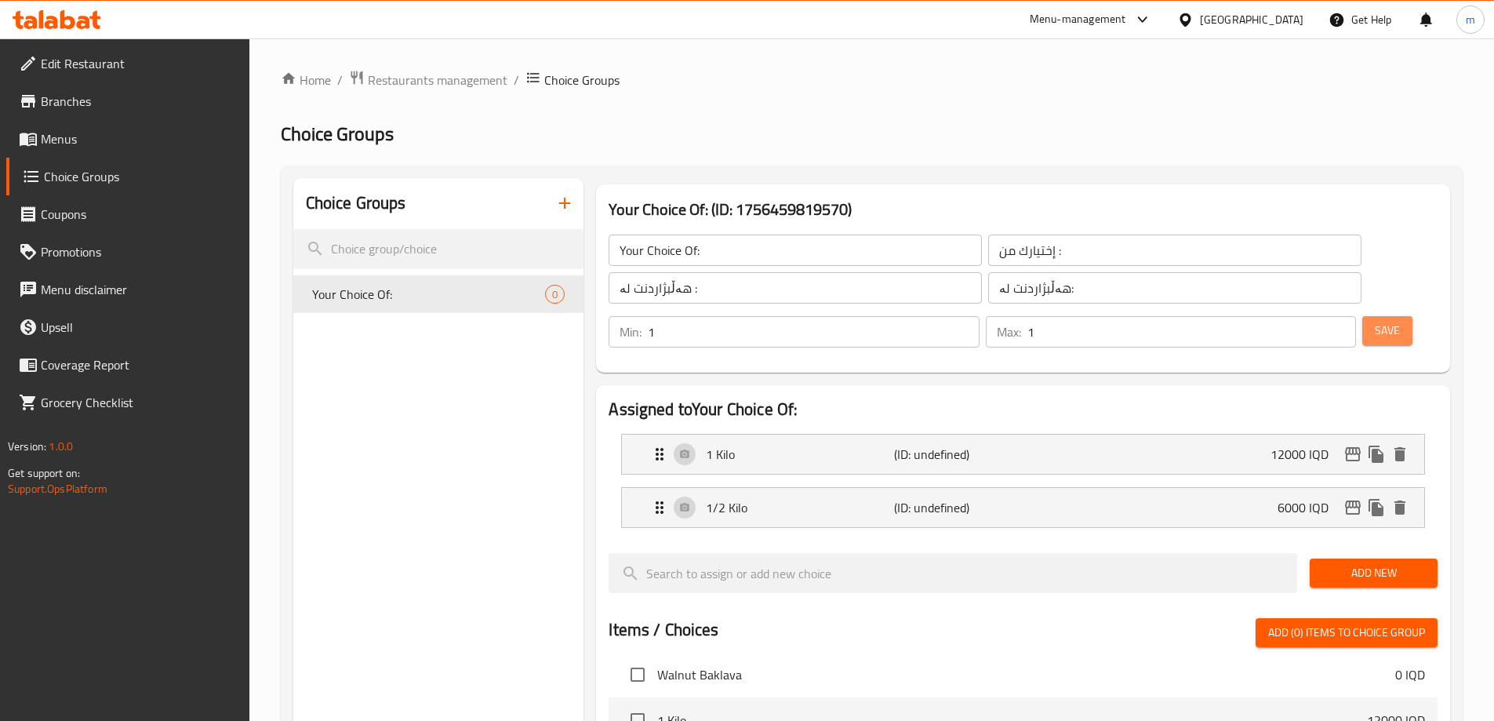
click at [1374, 321] on span "Save" at bounding box center [1386, 331] width 25 height 20
click at [71, 125] on link "Menus" at bounding box center [127, 139] width 243 height 38
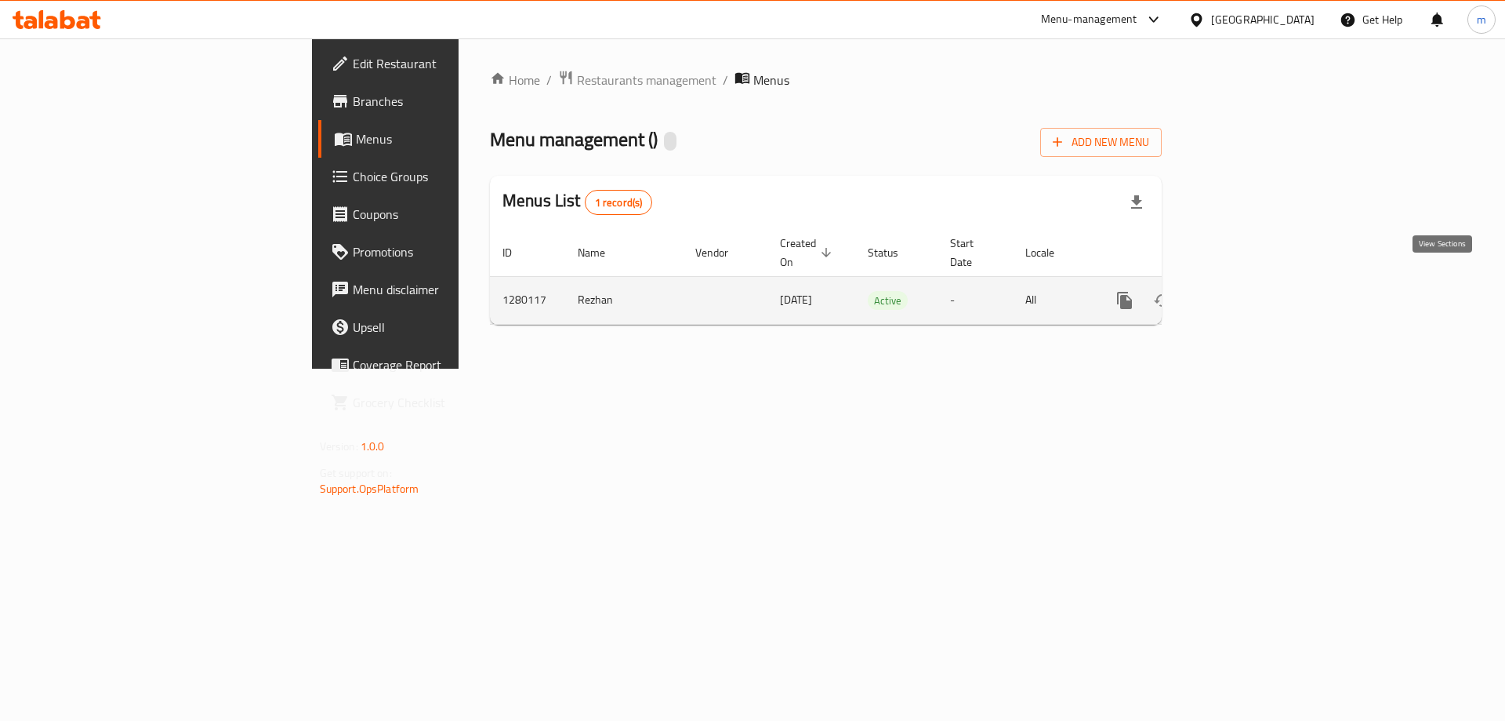
click at [1257, 281] on link "enhanced table" at bounding box center [1238, 300] width 38 height 38
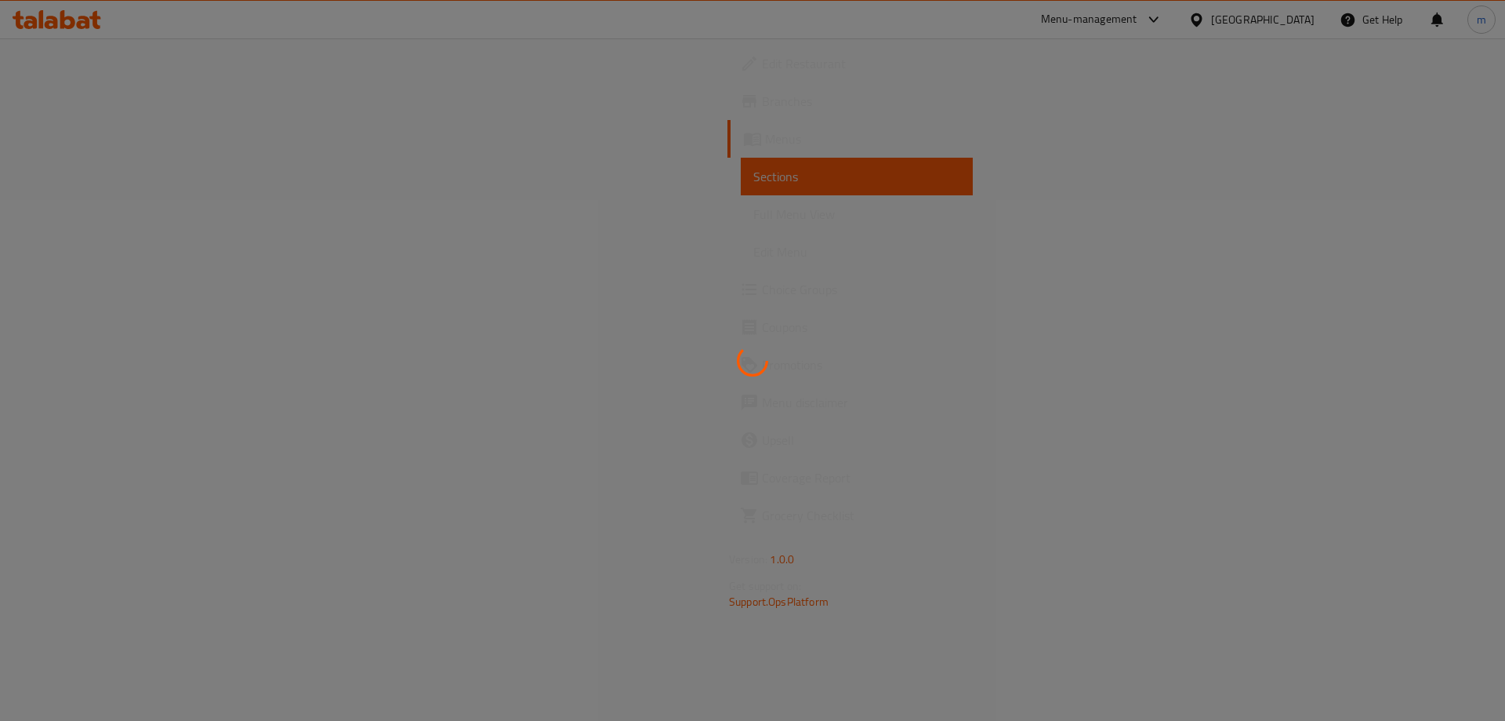
click at [158, 216] on div at bounding box center [752, 360] width 1505 height 721
click at [164, 202] on div at bounding box center [752, 360] width 1505 height 721
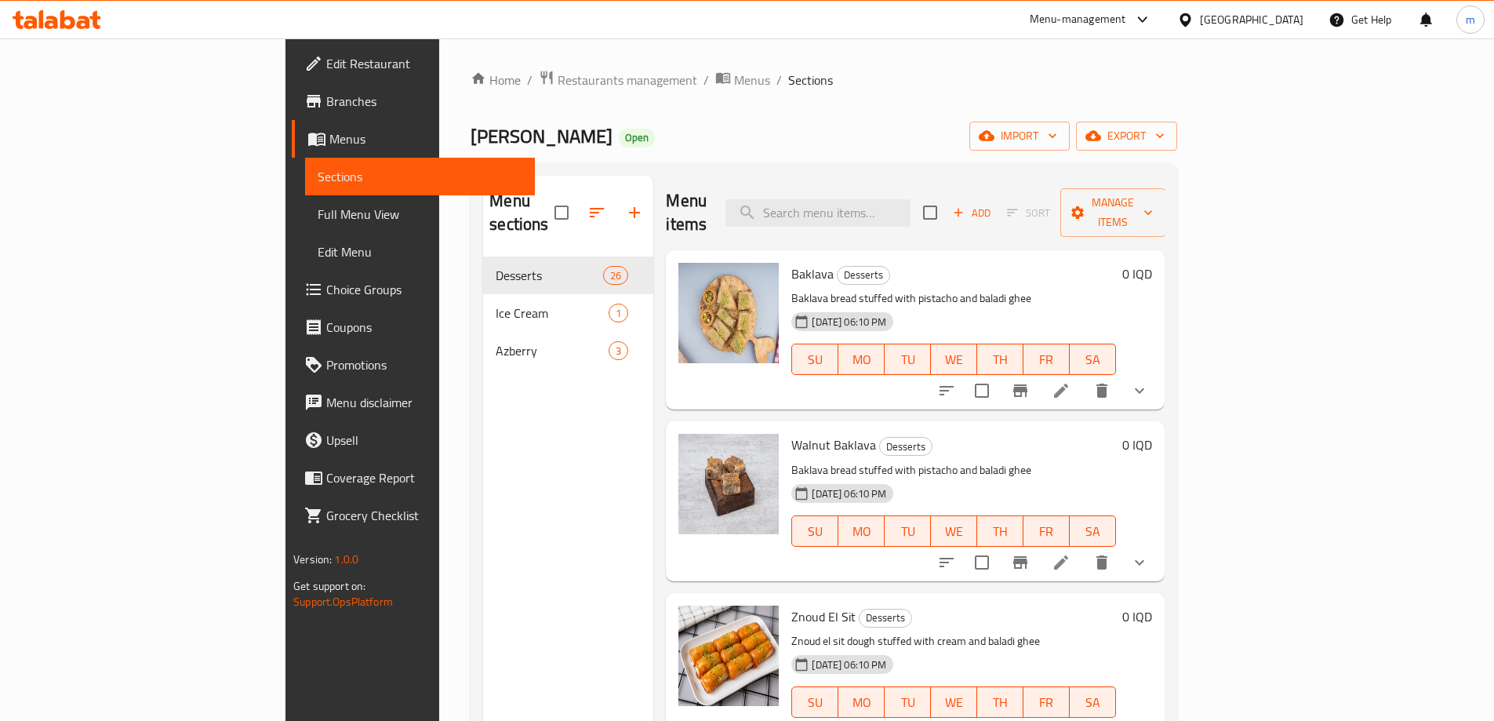
click at [791, 605] on span "Znoud El Sit" at bounding box center [823, 617] width 64 height 24
copy h6 "Znoud El Sit"
click at [318, 216] on span "Full Menu View" at bounding box center [420, 214] width 205 height 19
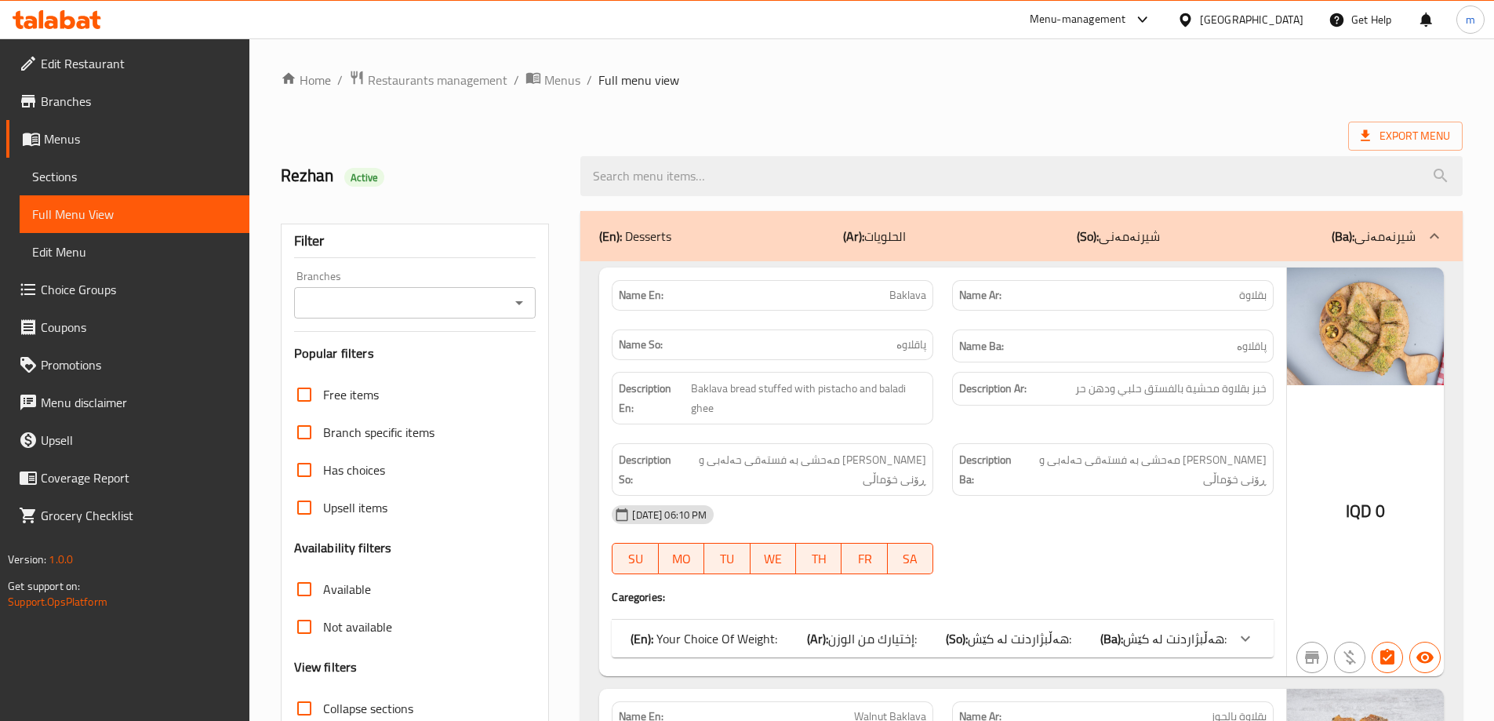
click at [512, 298] on icon "Open" at bounding box center [519, 302] width 19 height 19
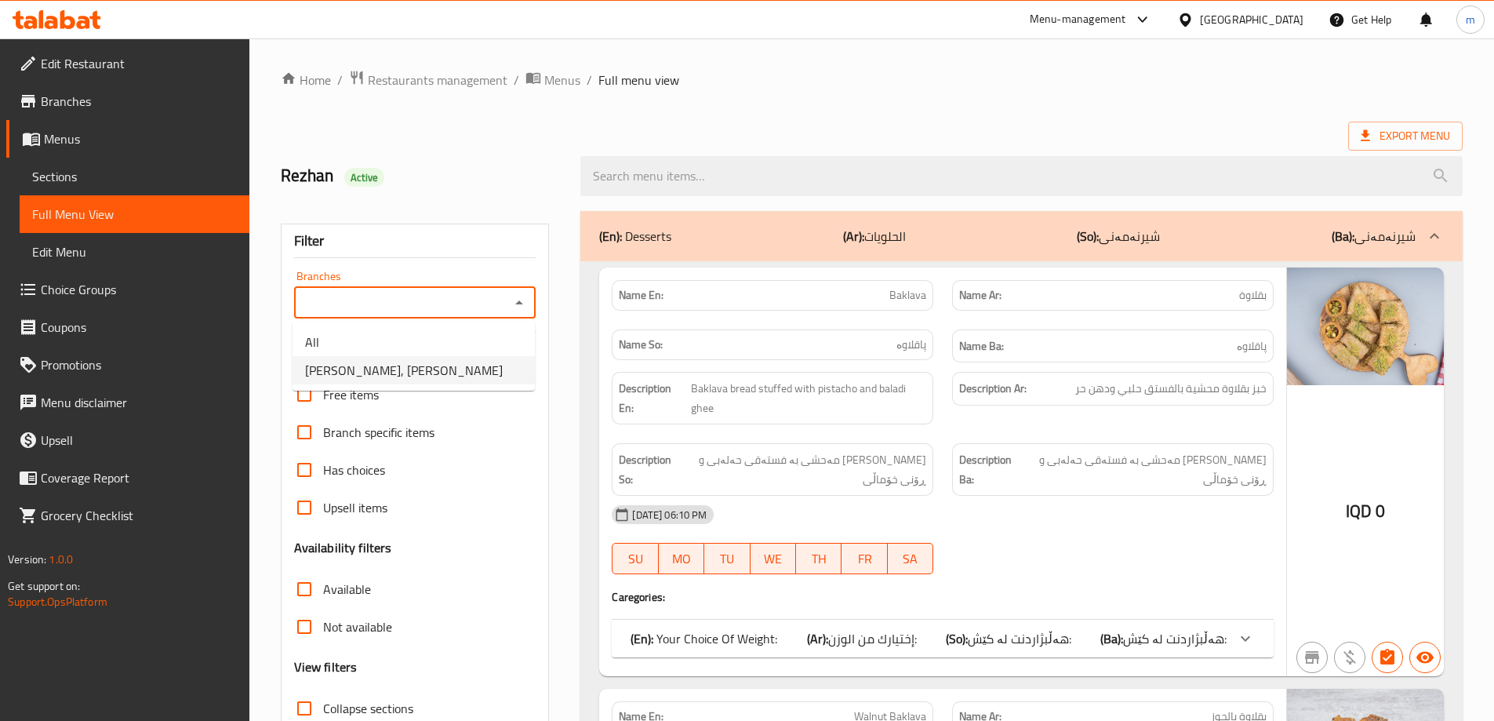
click at [495, 359] on li "[PERSON_NAME], [PERSON_NAME]" at bounding box center [413, 370] width 242 height 28
type input "[PERSON_NAME], [PERSON_NAME]"
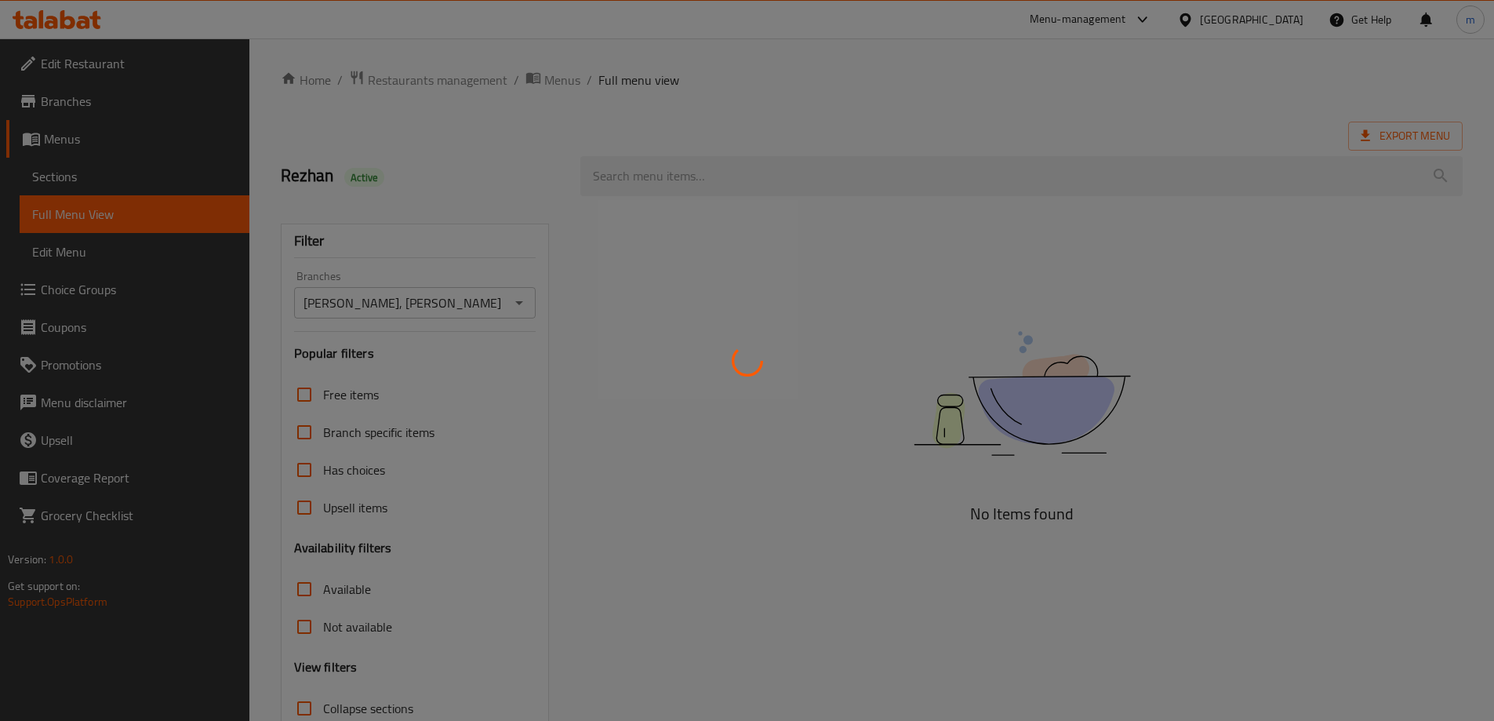
click at [703, 173] on div at bounding box center [747, 360] width 1494 height 721
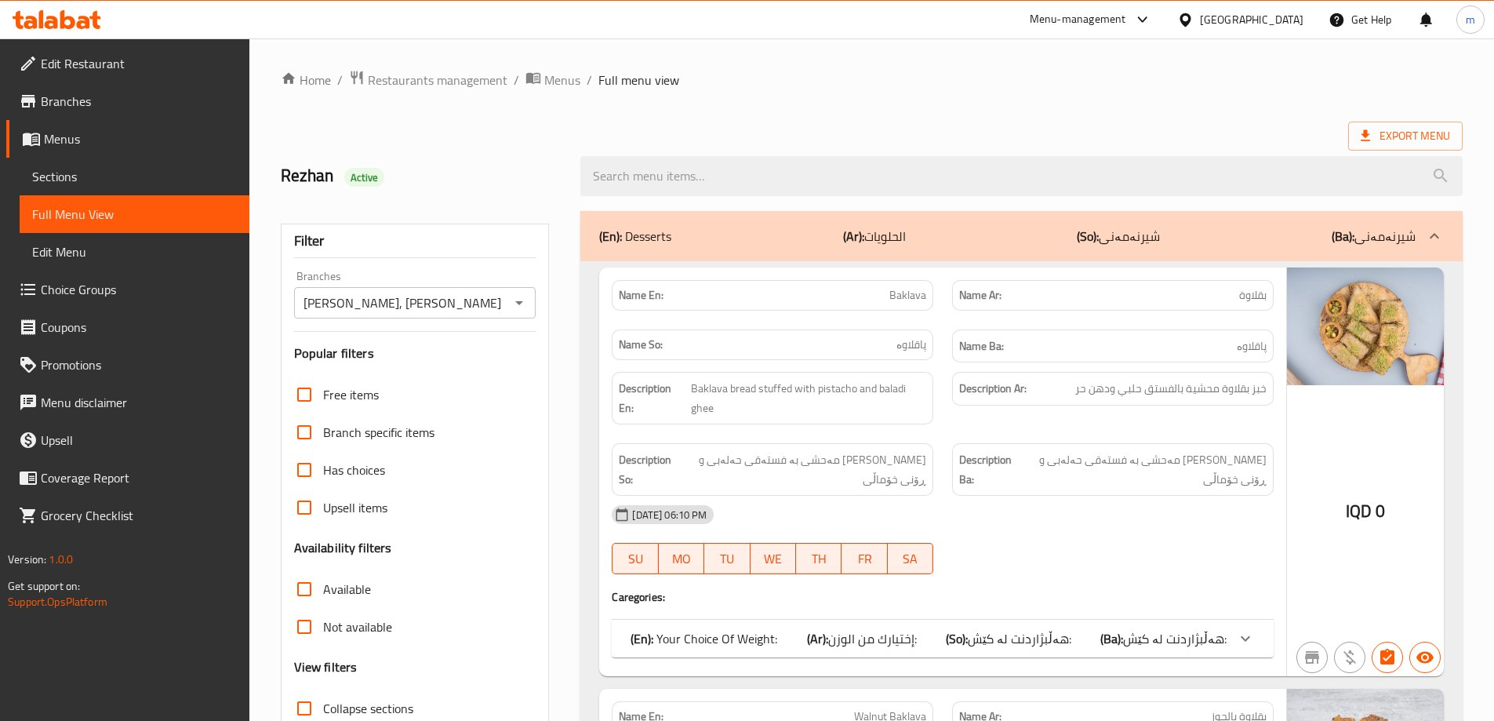
click at [703, 173] on input "search" at bounding box center [1021, 176] width 882 height 40
paste input "Znoud El Sit"
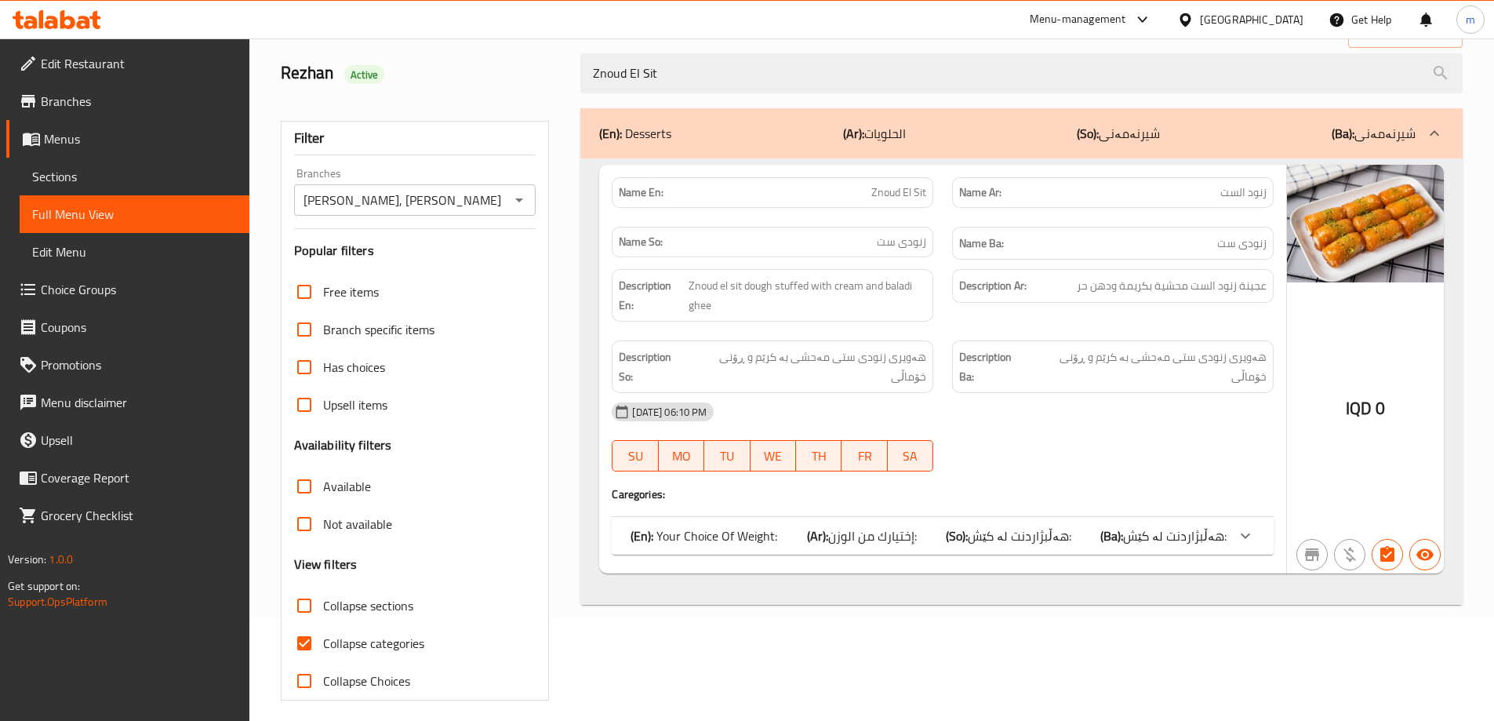
scroll to position [114, 0]
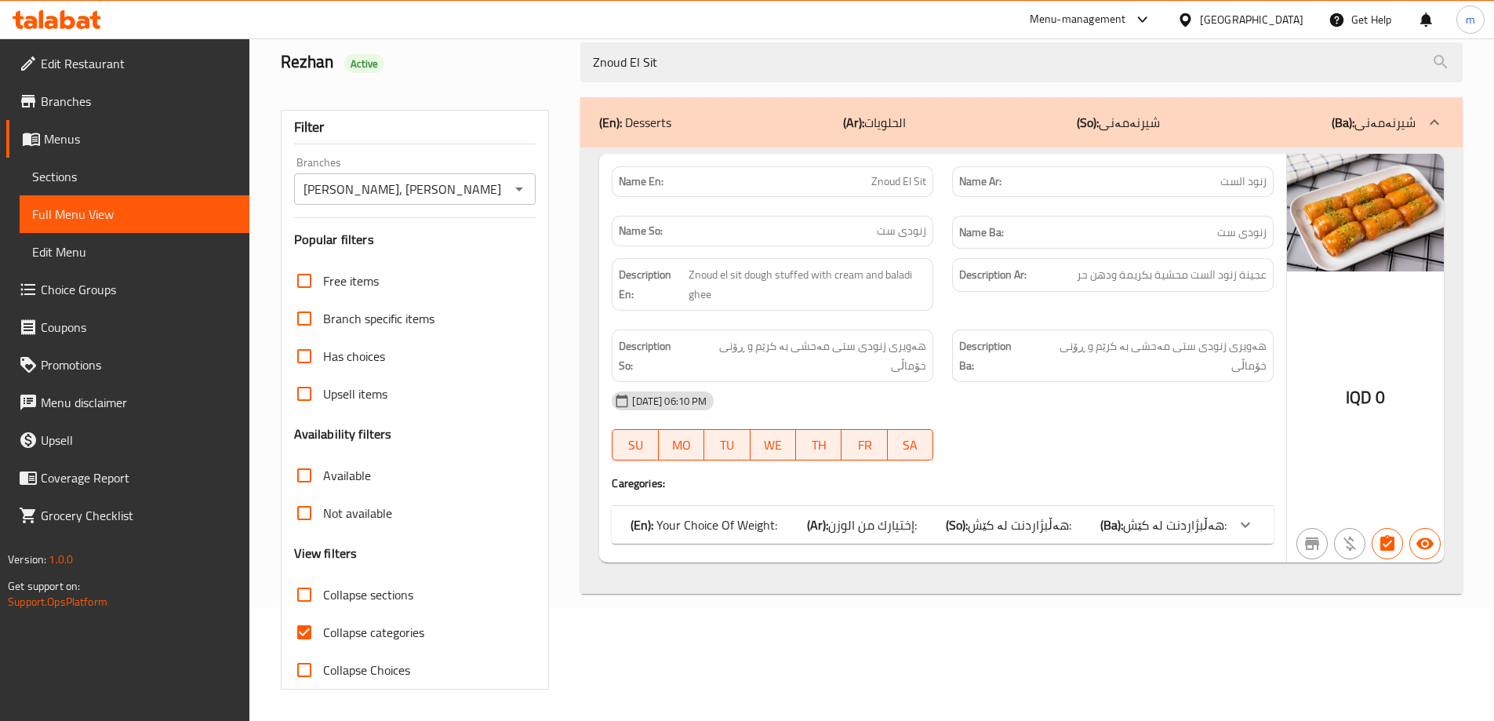
type input "Znoud El Sit"
click at [334, 623] on span "Collapse categories" at bounding box center [373, 632] width 101 height 19
click at [323, 623] on input "Collapse categories" at bounding box center [304, 632] width 38 height 38
checkbox input "false"
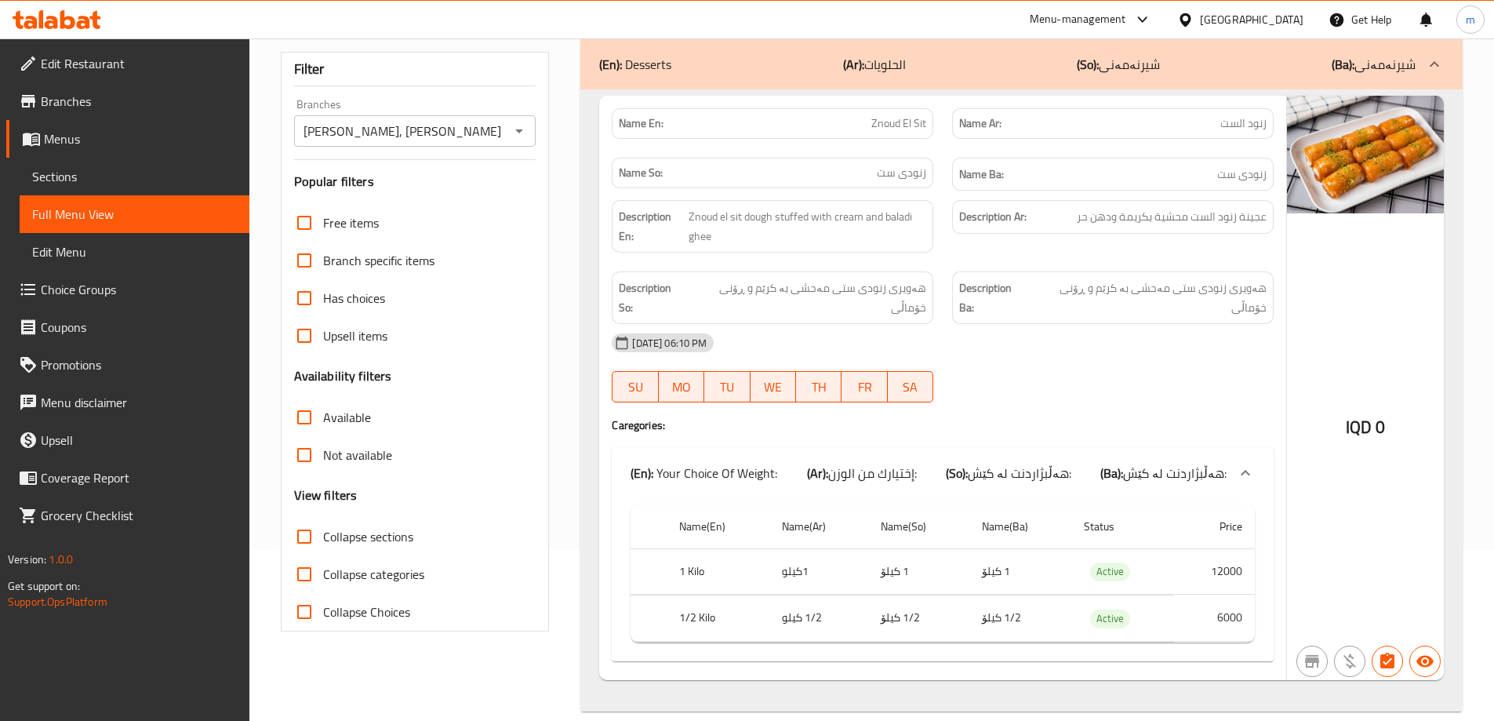
scroll to position [0, 0]
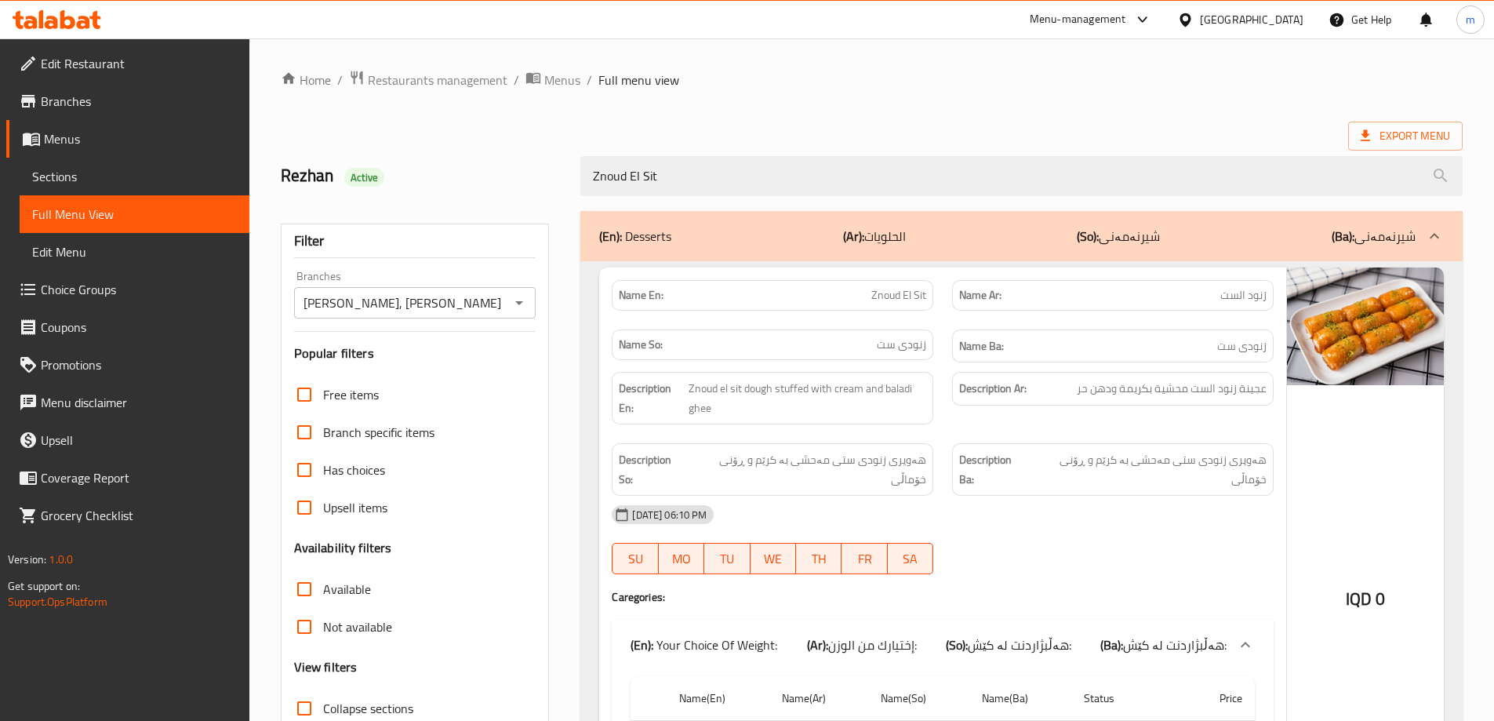
drag, startPoint x: 710, startPoint y: 170, endPoint x: 572, endPoint y: 199, distance: 141.0
click at [572, 199] on div "Znoud El Sit" at bounding box center [1021, 176] width 901 height 59
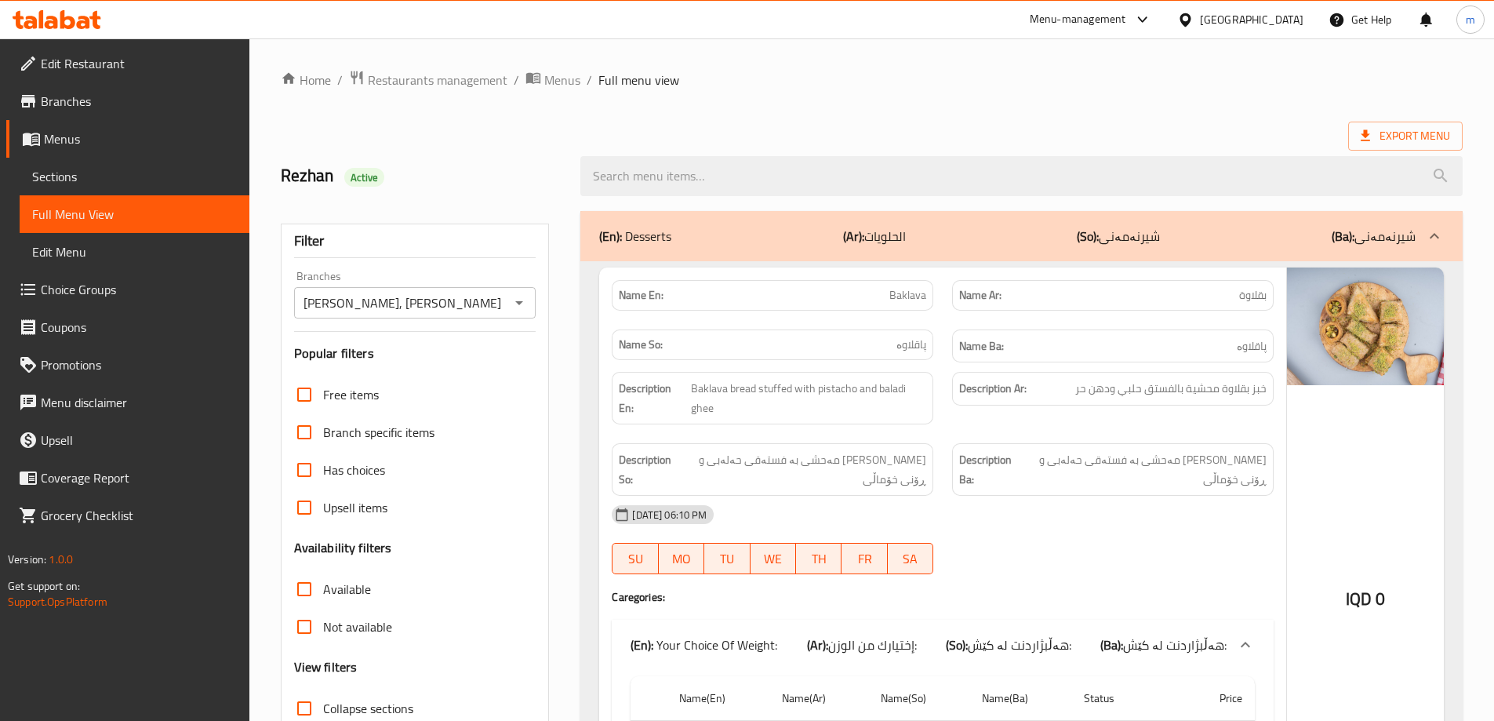
click at [1028, 257] on div "(En): Desserts (Ar): الحلويات (So): شیرنەمەنی (Ba): شیرنەمەنی" at bounding box center [1021, 236] width 882 height 50
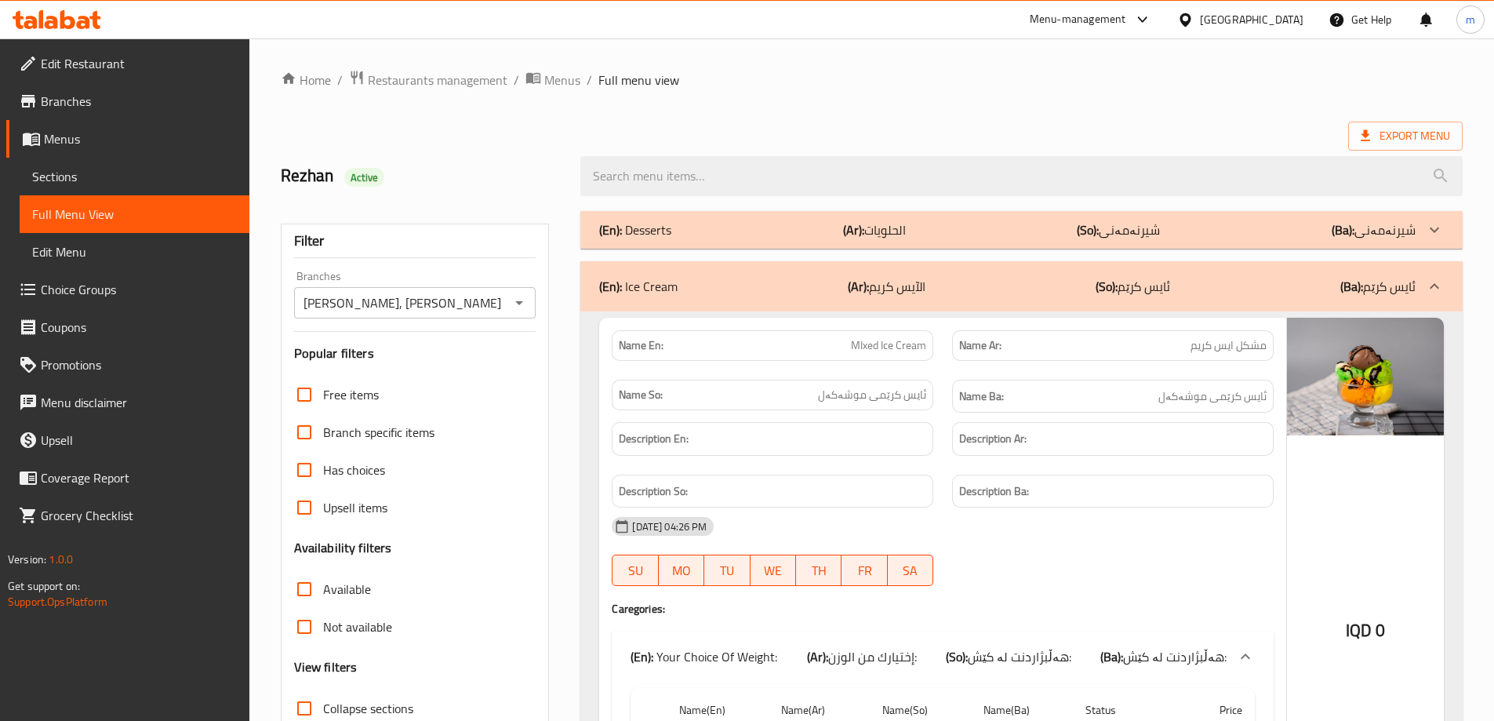
click at [1027, 237] on div "(En): Desserts (Ar): الحلويات (So): شیرنەمەنی (Ba): شیرنەمەنی" at bounding box center [1007, 229] width 816 height 19
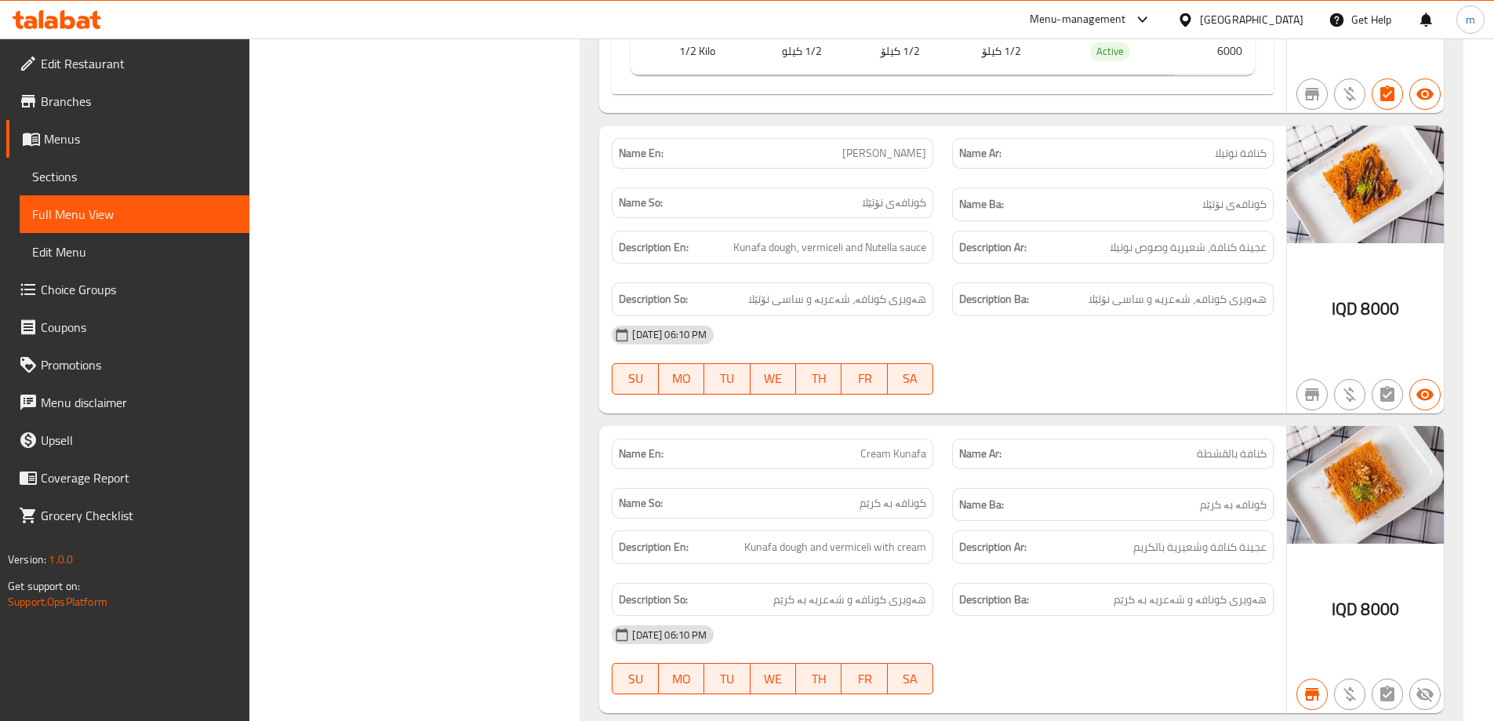
scroll to position [1949, 0]
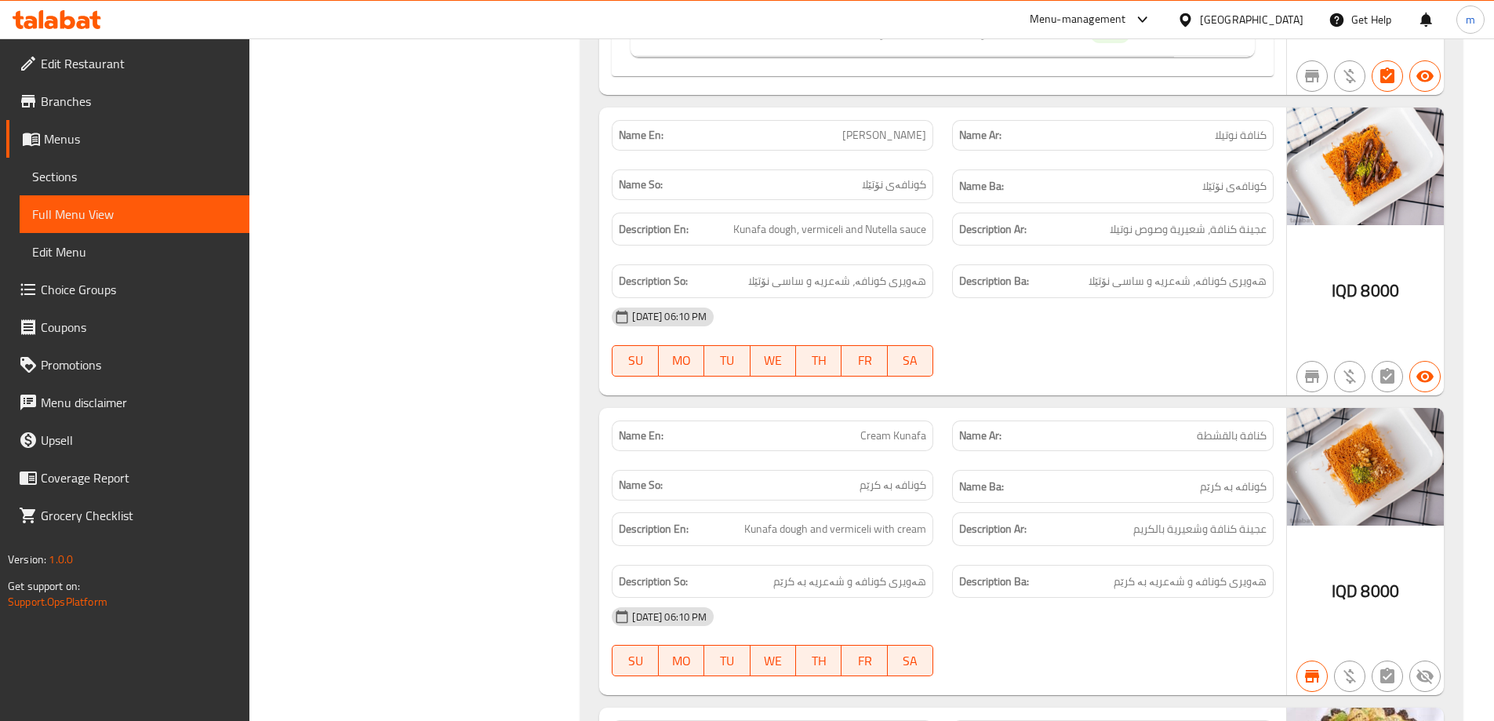
drag, startPoint x: 851, startPoint y: 111, endPoint x: 938, endPoint y: 107, distance: 87.1
click at [938, 111] on div "Name En: [PERSON_NAME]" at bounding box center [772, 135] width 340 height 49
copy span "[PERSON_NAME]"
drag, startPoint x: 857, startPoint y: 414, endPoint x: 942, endPoint y: 404, distance: 85.3
click at [942, 411] on div "Name En: Cream Kunafa" at bounding box center [772, 435] width 340 height 49
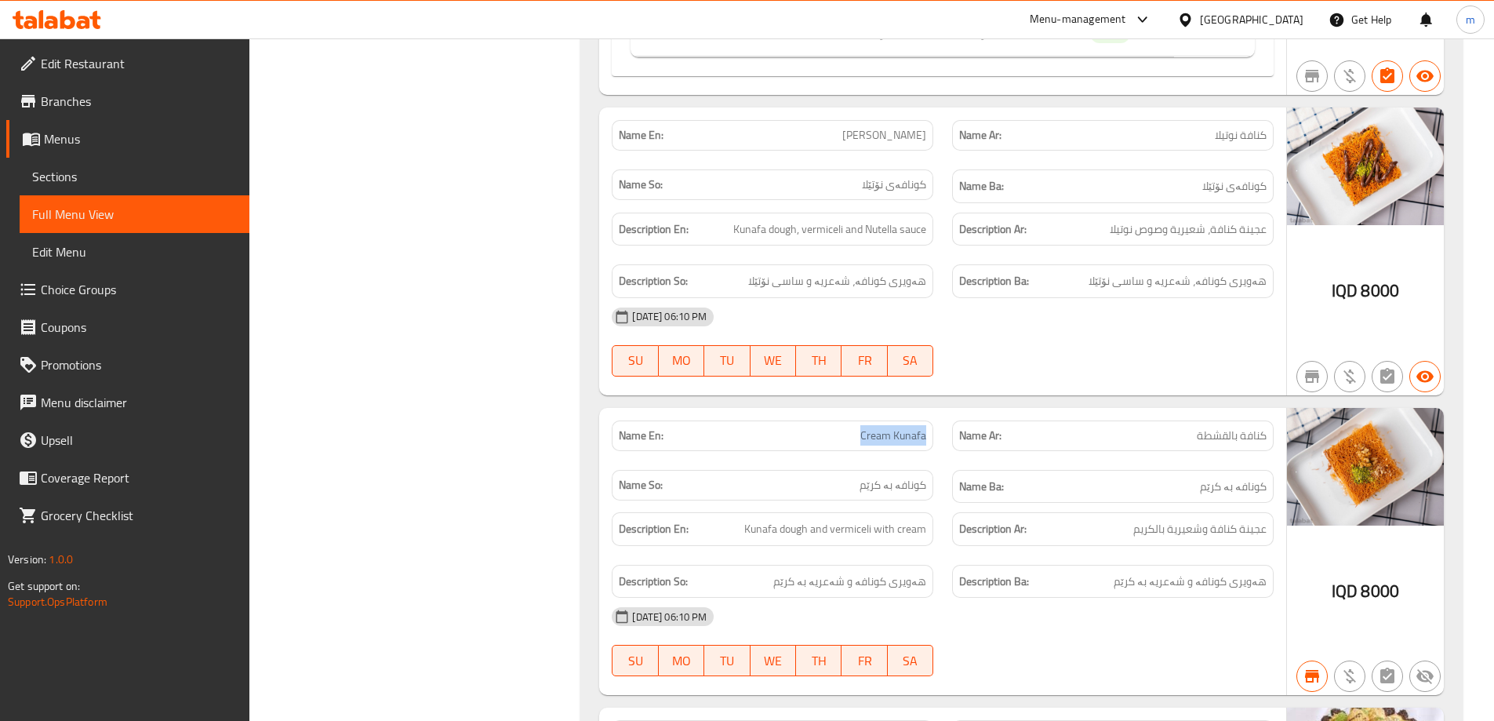
copy span "Cream Kunafa"
click at [49, 28] on icon at bounding box center [51, 22] width 13 height 13
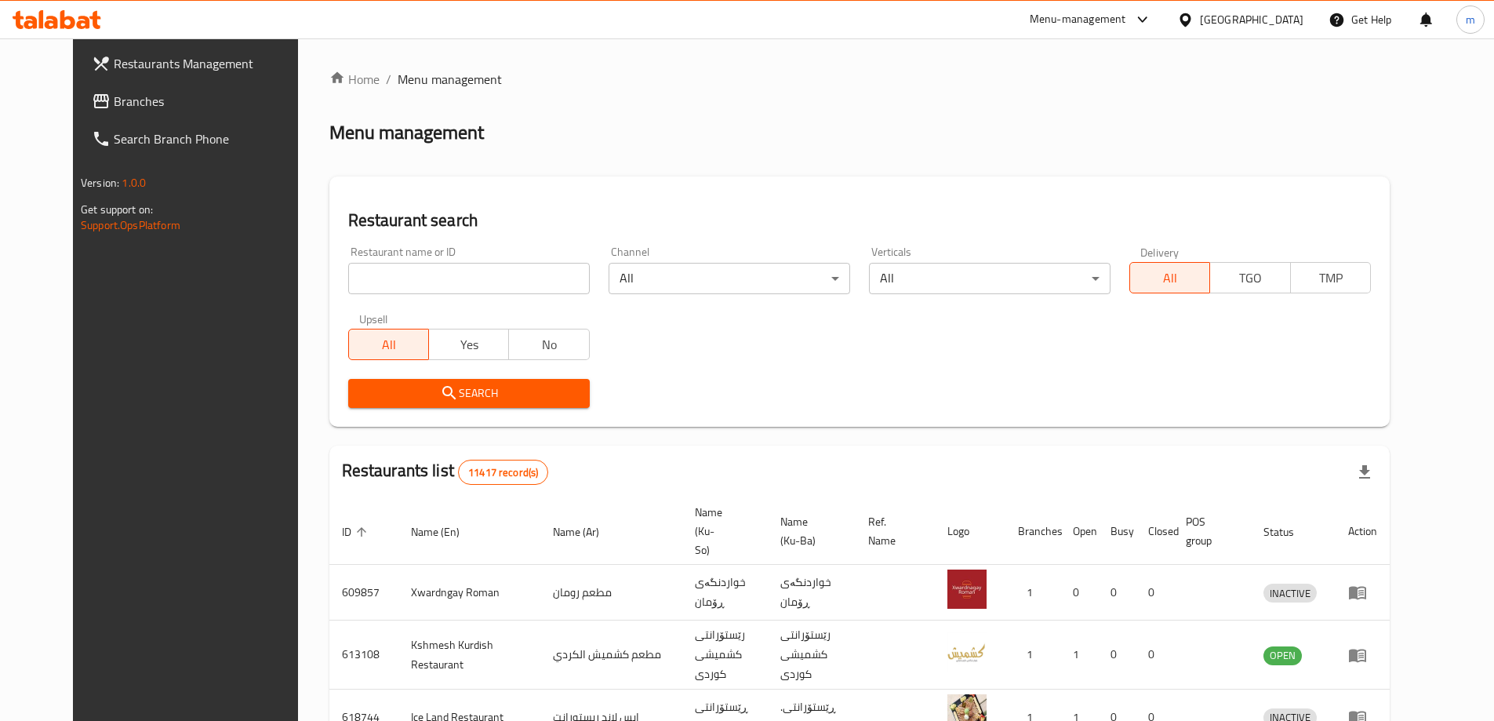
click at [428, 287] on input "search" at bounding box center [468, 278] width 241 height 31
paste input "Amigo Grill House"
type input "Amigo Grill House"
click button "Search" at bounding box center [468, 393] width 241 height 29
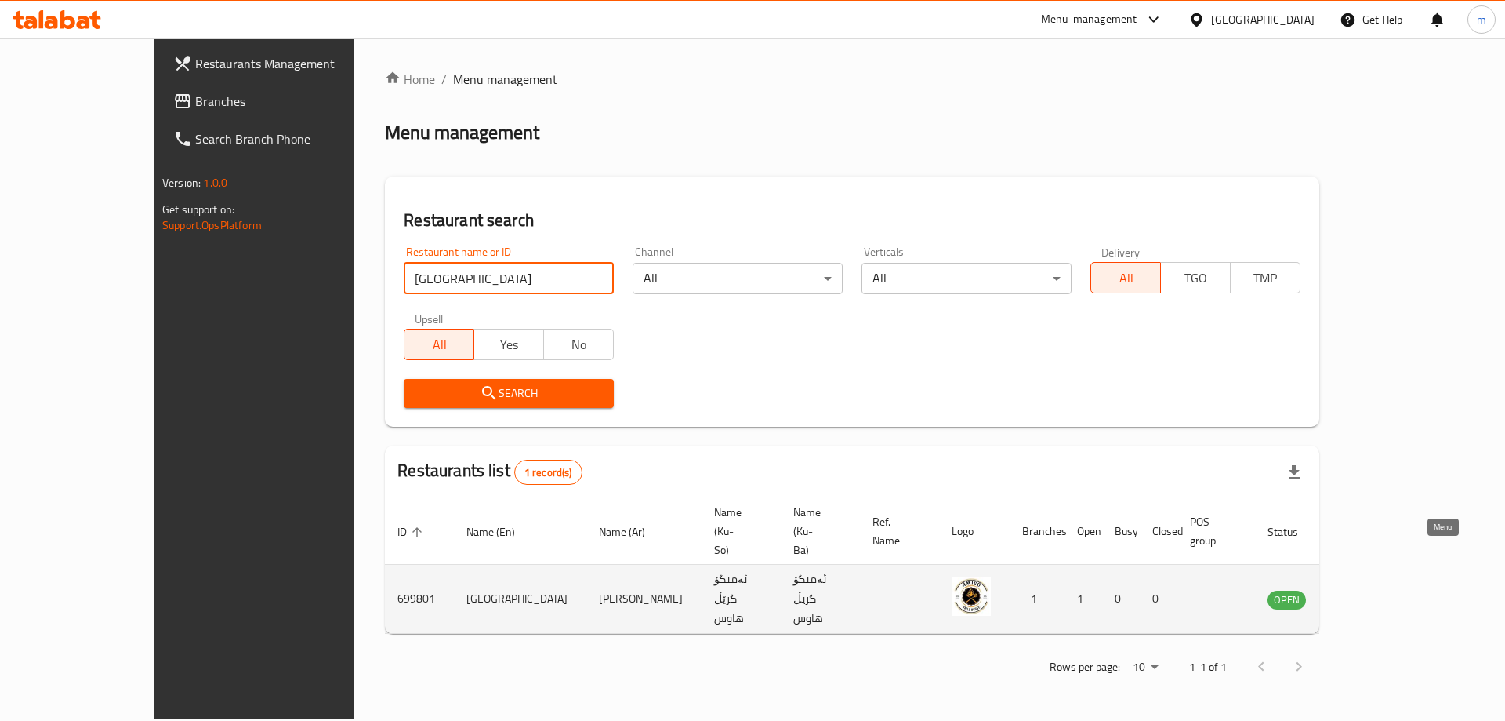
click at [1368, 593] on icon "enhanced table" at bounding box center [1359, 599] width 17 height 13
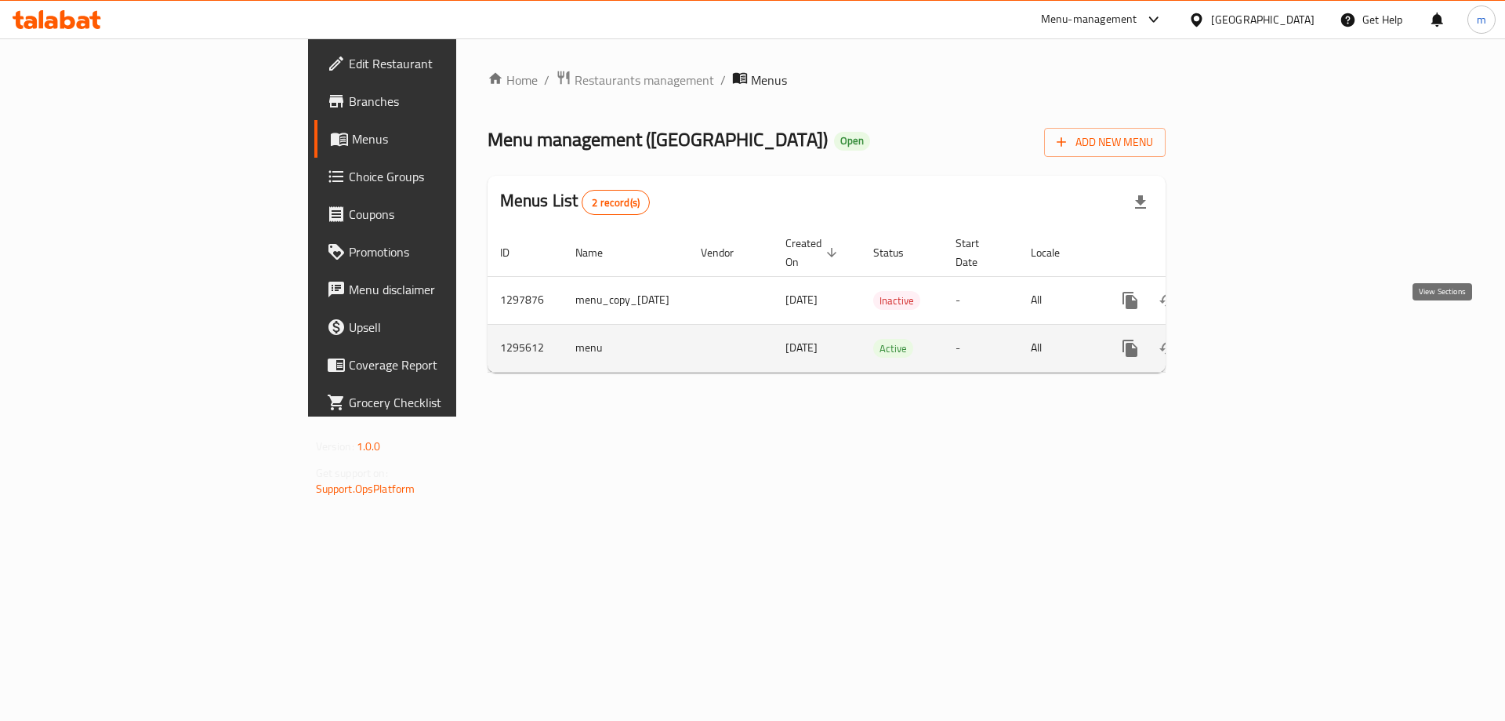
click at [1251, 341] on icon "enhanced table" at bounding box center [1243, 348] width 14 height 14
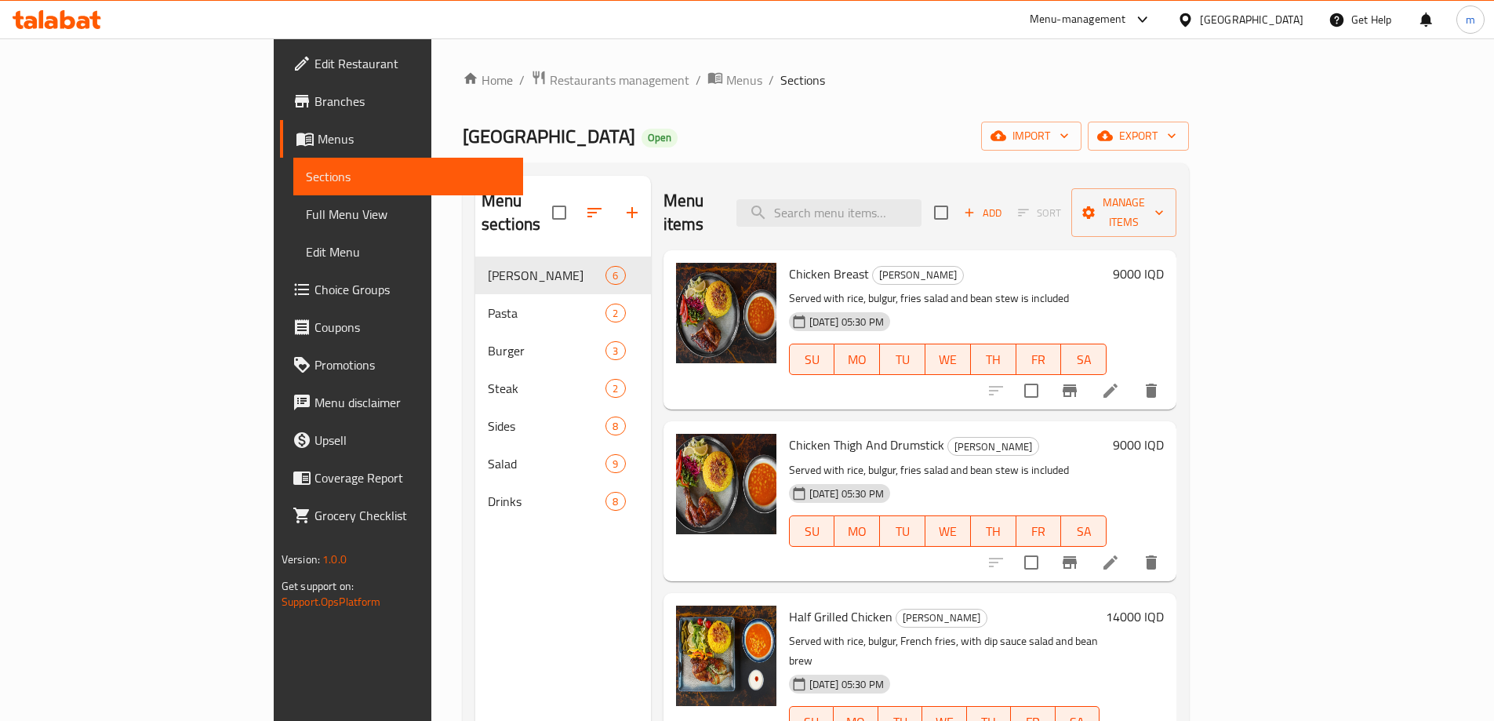
click at [293, 200] on link "Full Menu View" at bounding box center [408, 214] width 230 height 38
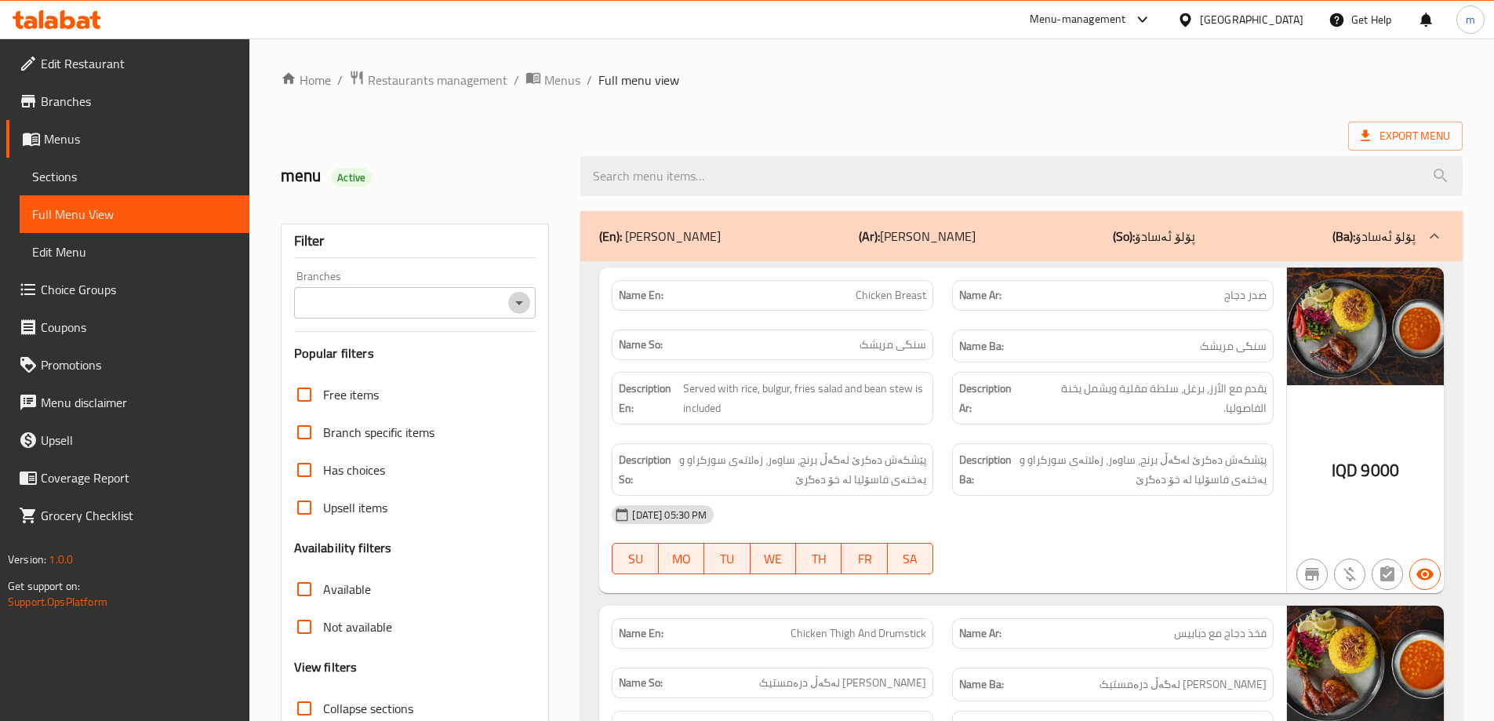
click at [515, 300] on icon "Open" at bounding box center [519, 302] width 19 height 19
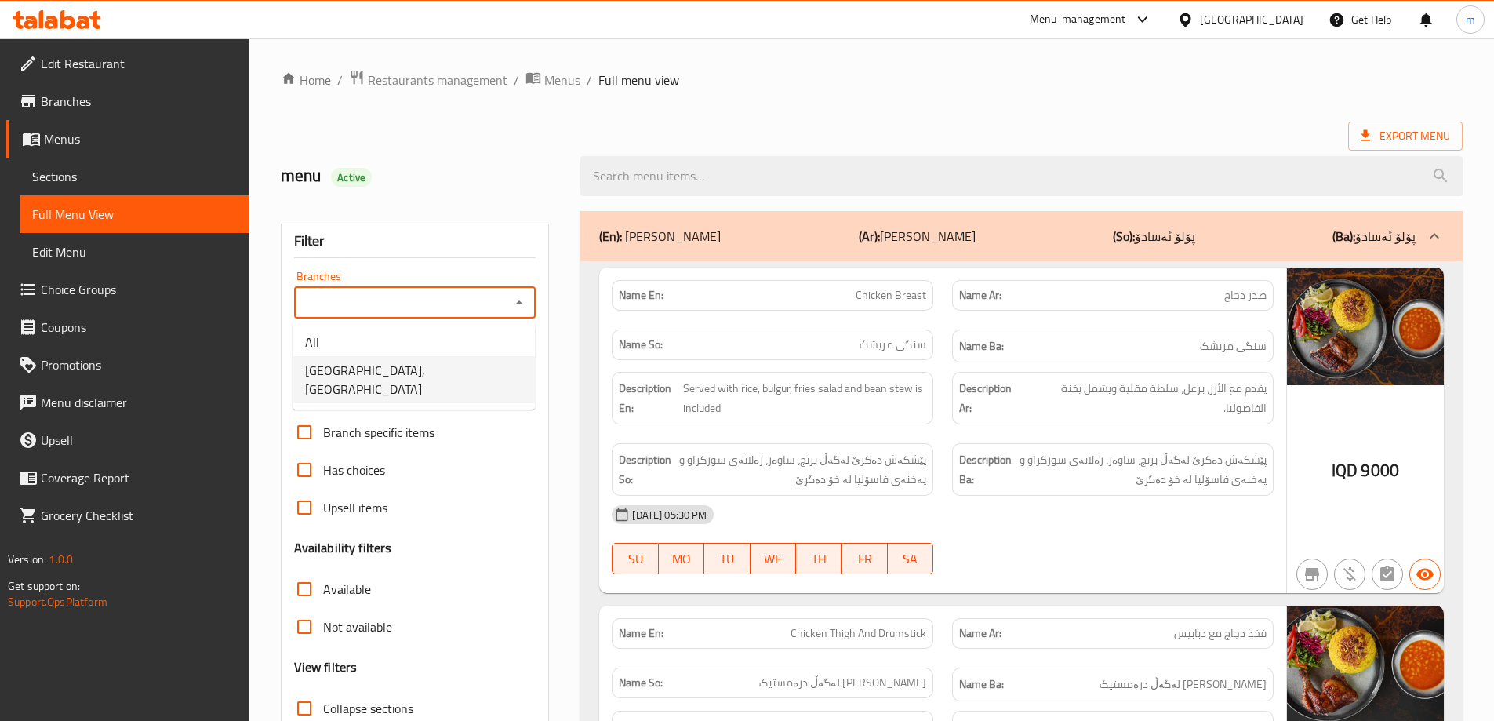
click at [488, 369] on li "Amigo Grill House, Garden City" at bounding box center [413, 379] width 242 height 47
type input "Amigo Grill House, Garden City"
click at [677, 179] on input "search" at bounding box center [1021, 176] width 882 height 40
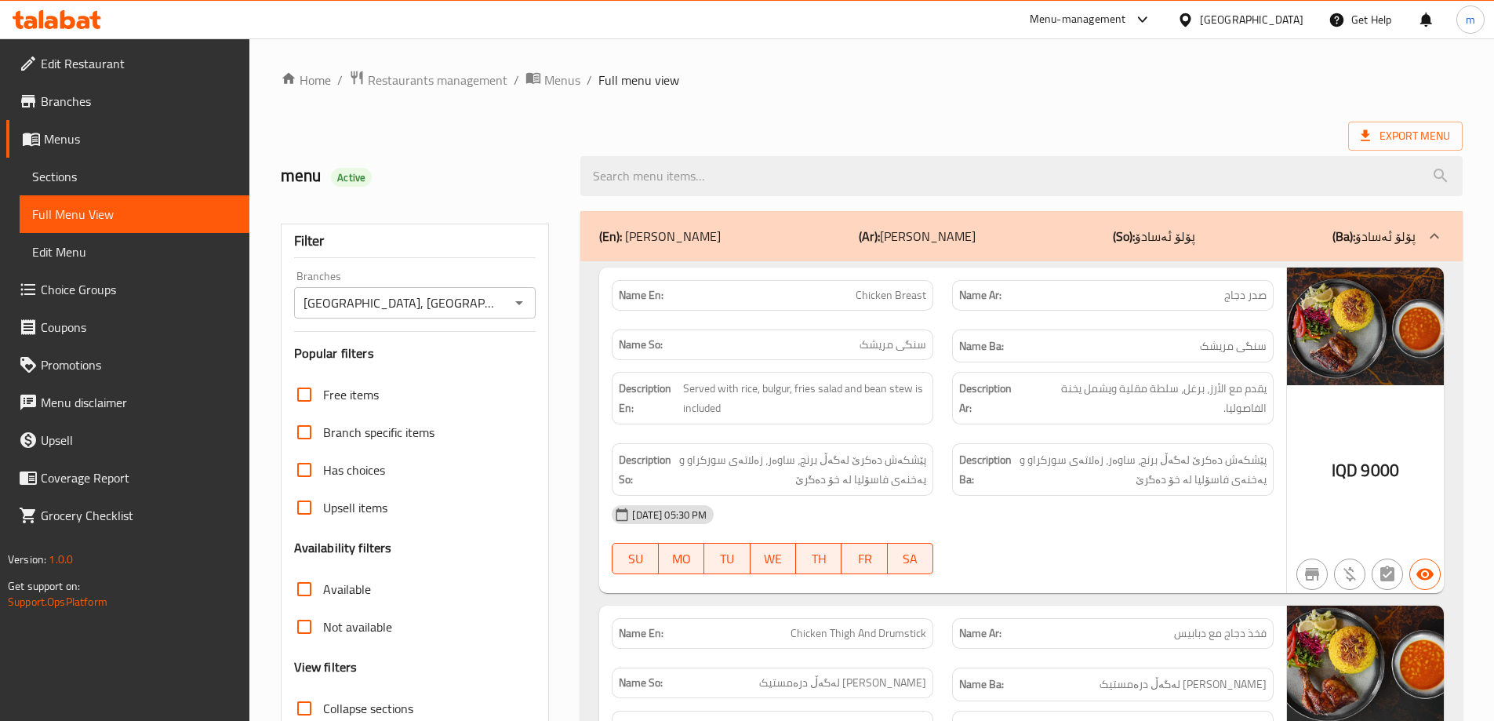
paste input "Amigo Grill House"
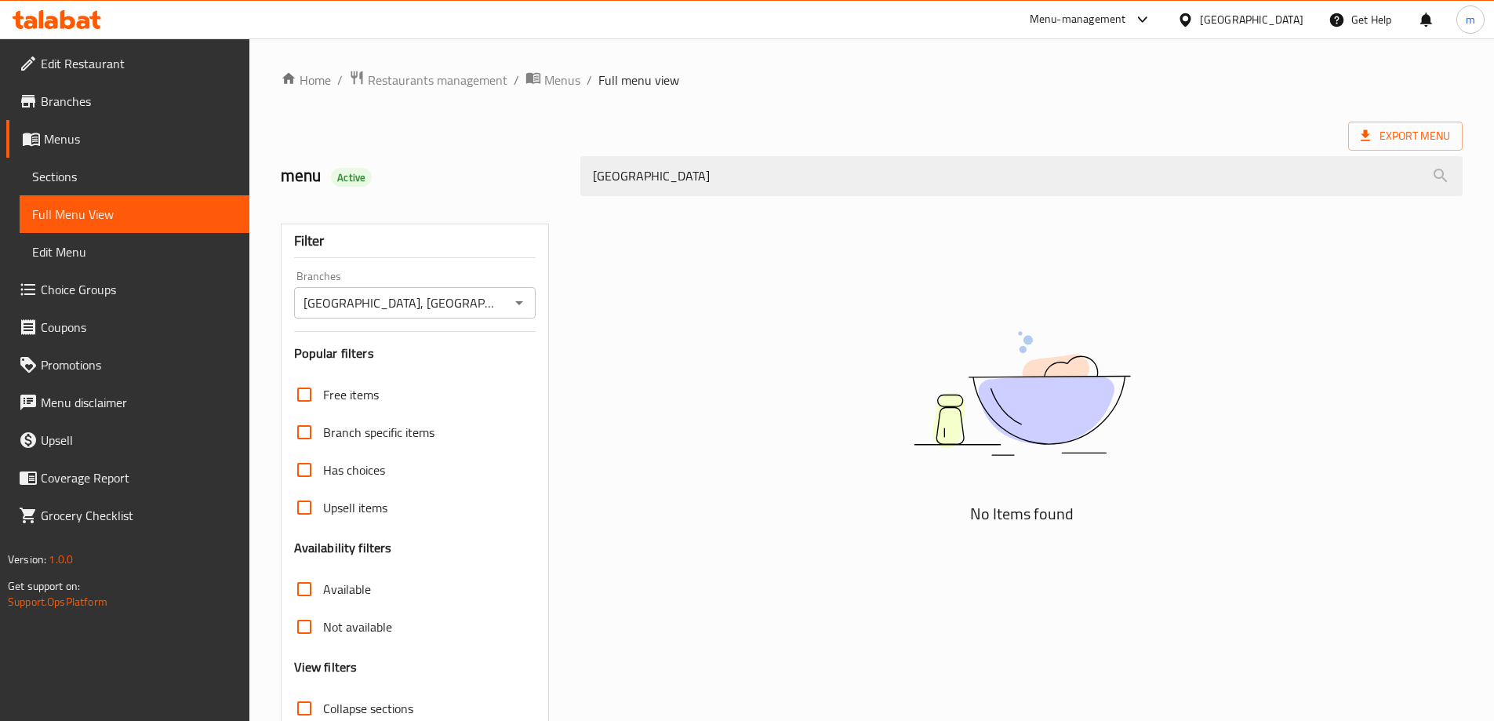
drag, startPoint x: 714, startPoint y: 164, endPoint x: 577, endPoint y: 183, distance: 138.6
click at [577, 183] on div "Amigo Grill House" at bounding box center [1021, 176] width 901 height 59
paste input "Nuggets"
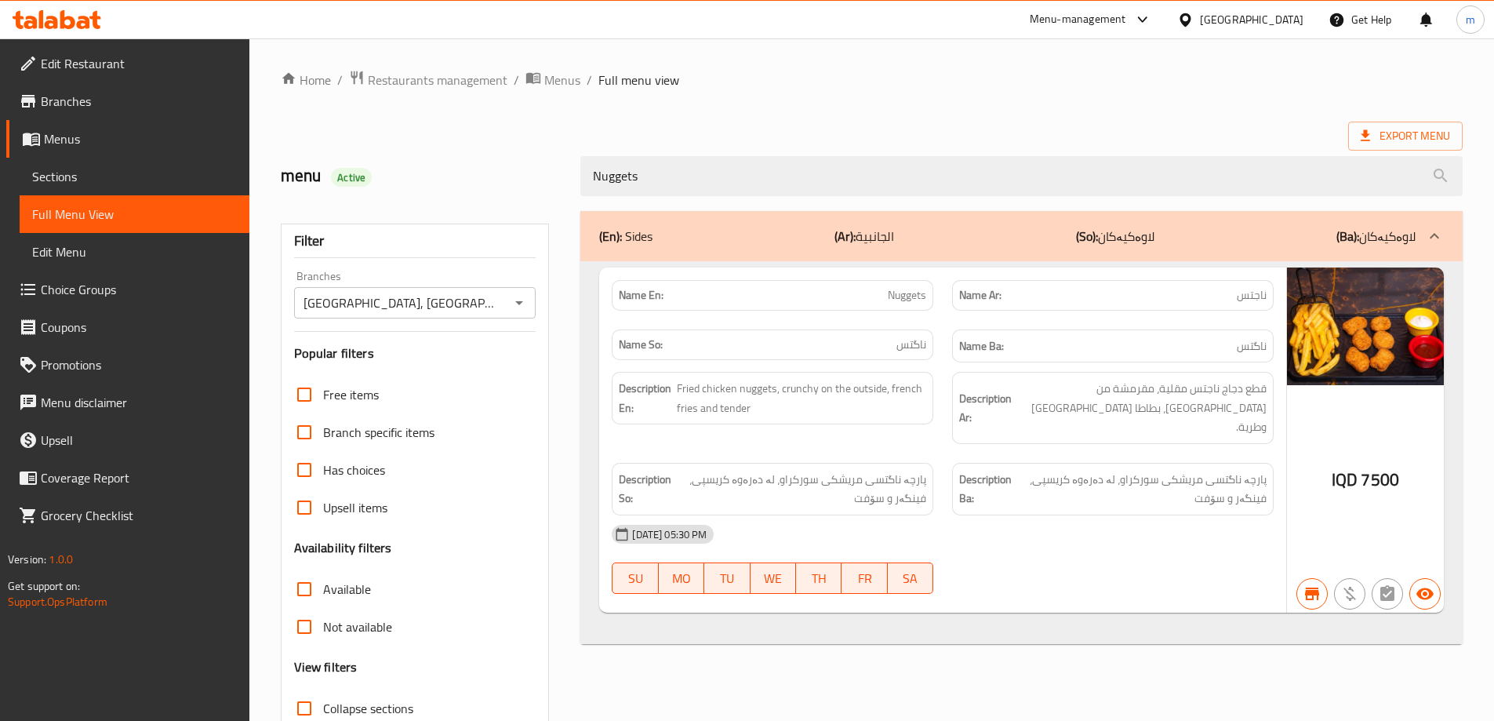
scroll to position [114, 0]
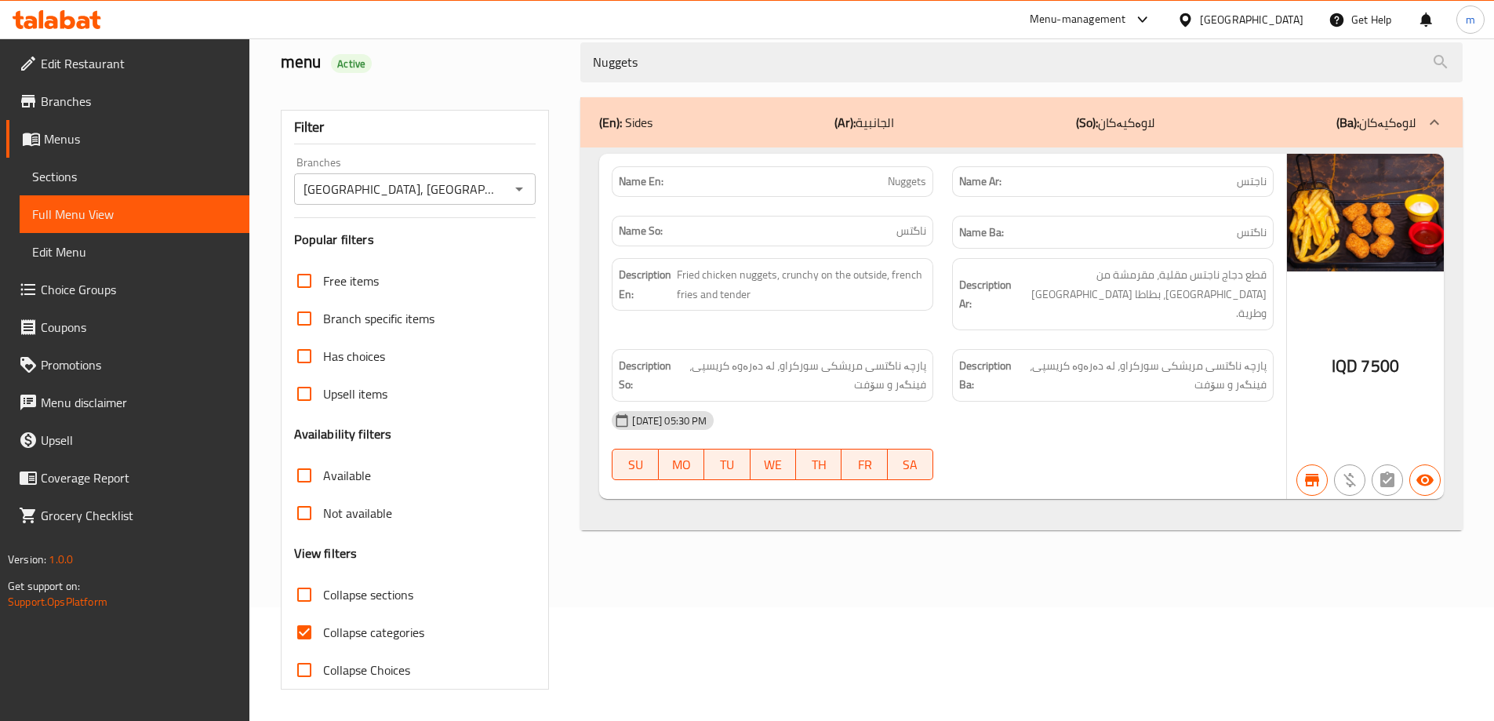
type input "Nuggets"
click at [303, 634] on input "Collapse categories" at bounding box center [304, 632] width 38 height 38
checkbox input "false"
